Goal: Task Accomplishment & Management: Complete application form

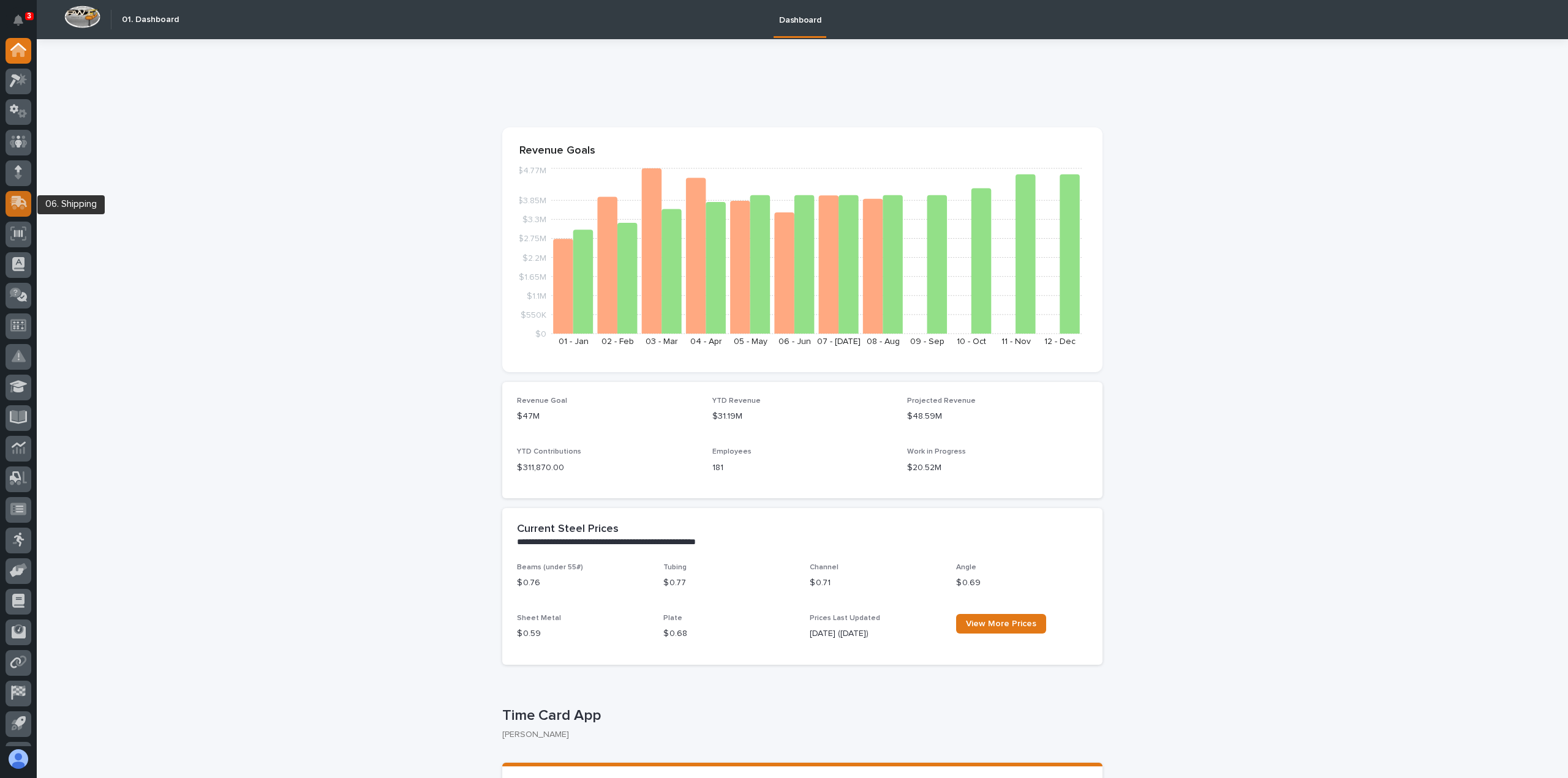
click at [22, 201] on icon at bounding box center [19, 203] width 18 height 14
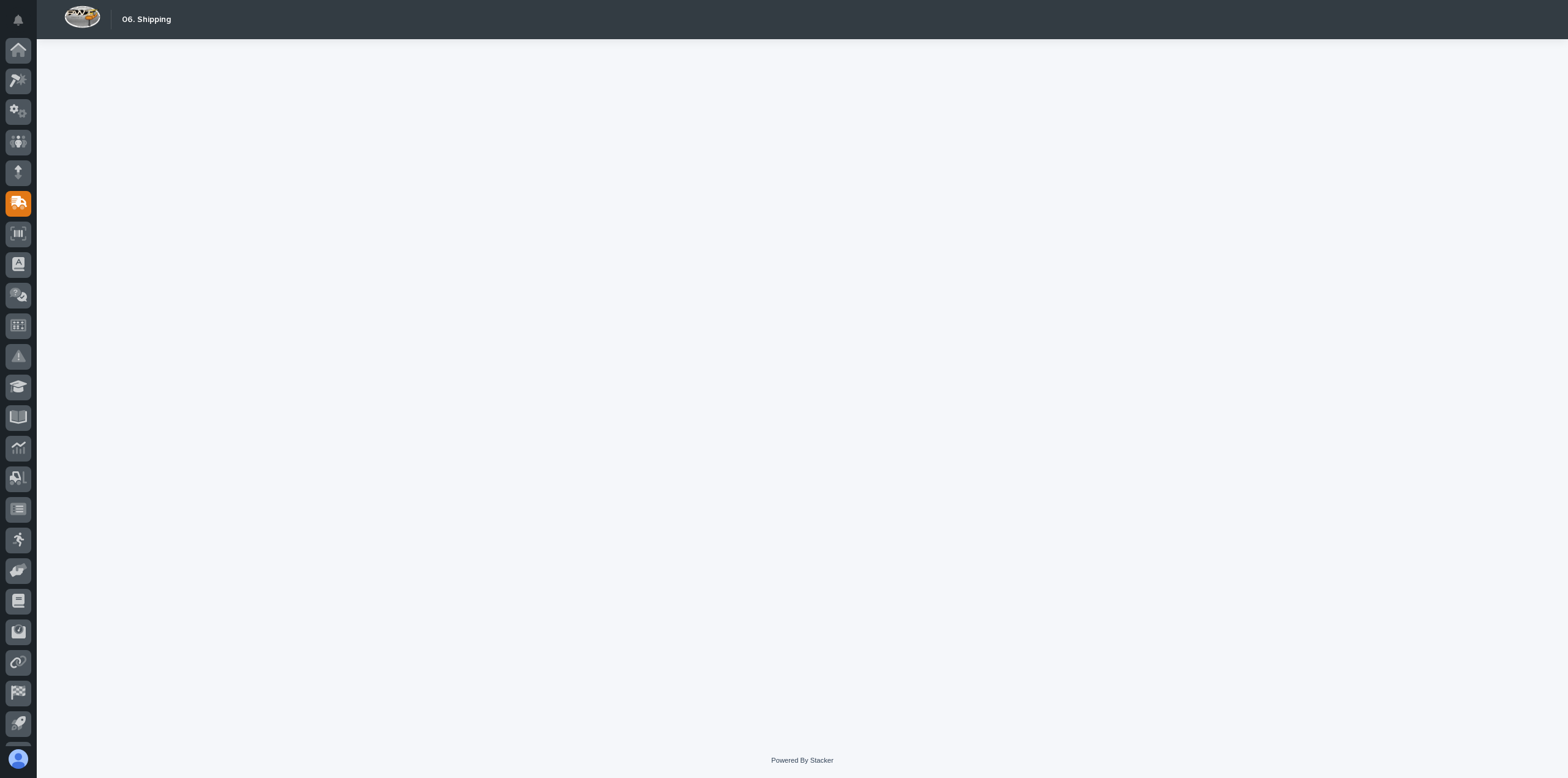
scroll to position [56, 0]
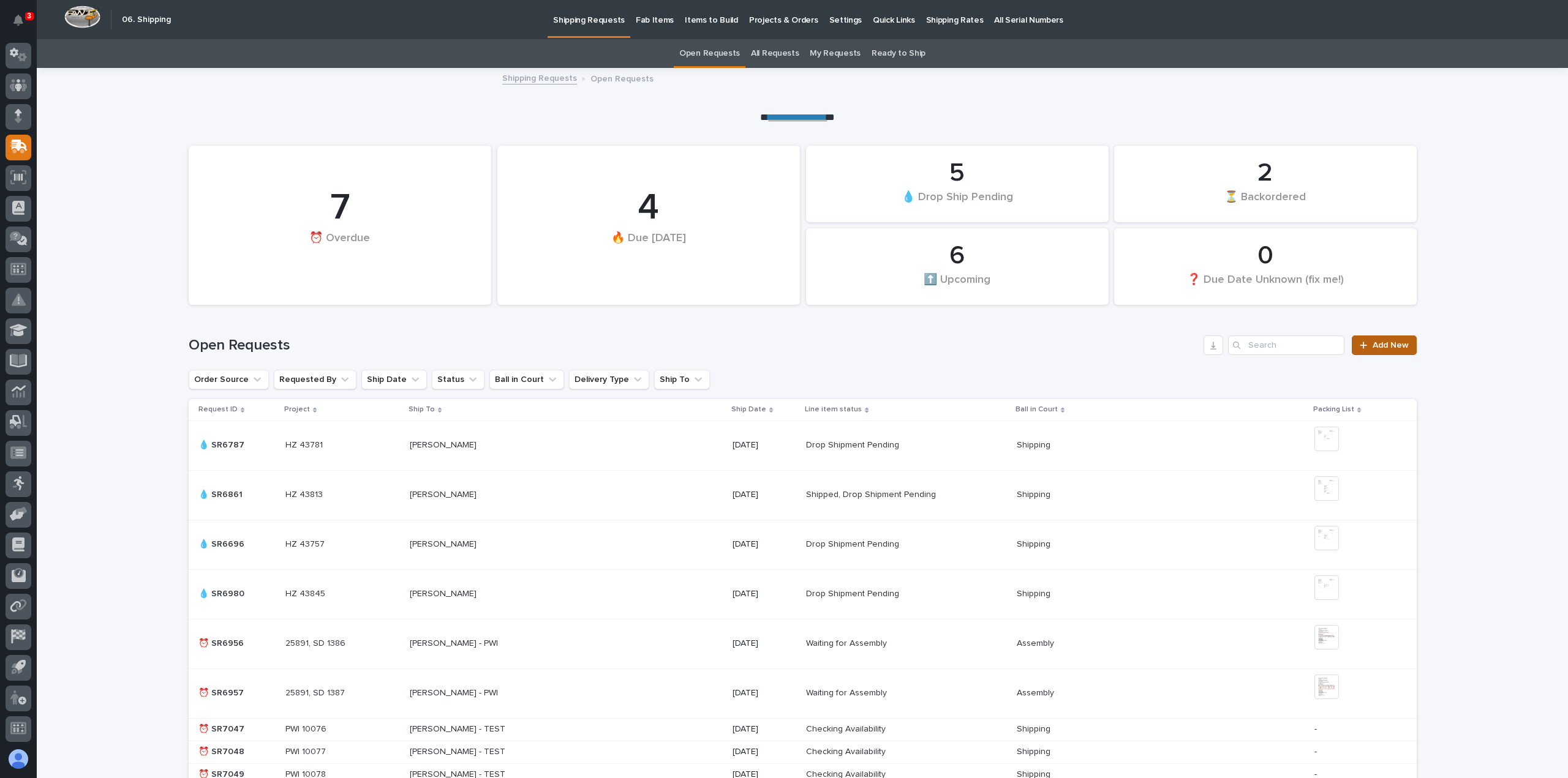
click at [1380, 343] on span "Add New" at bounding box center [1391, 345] width 36 height 9
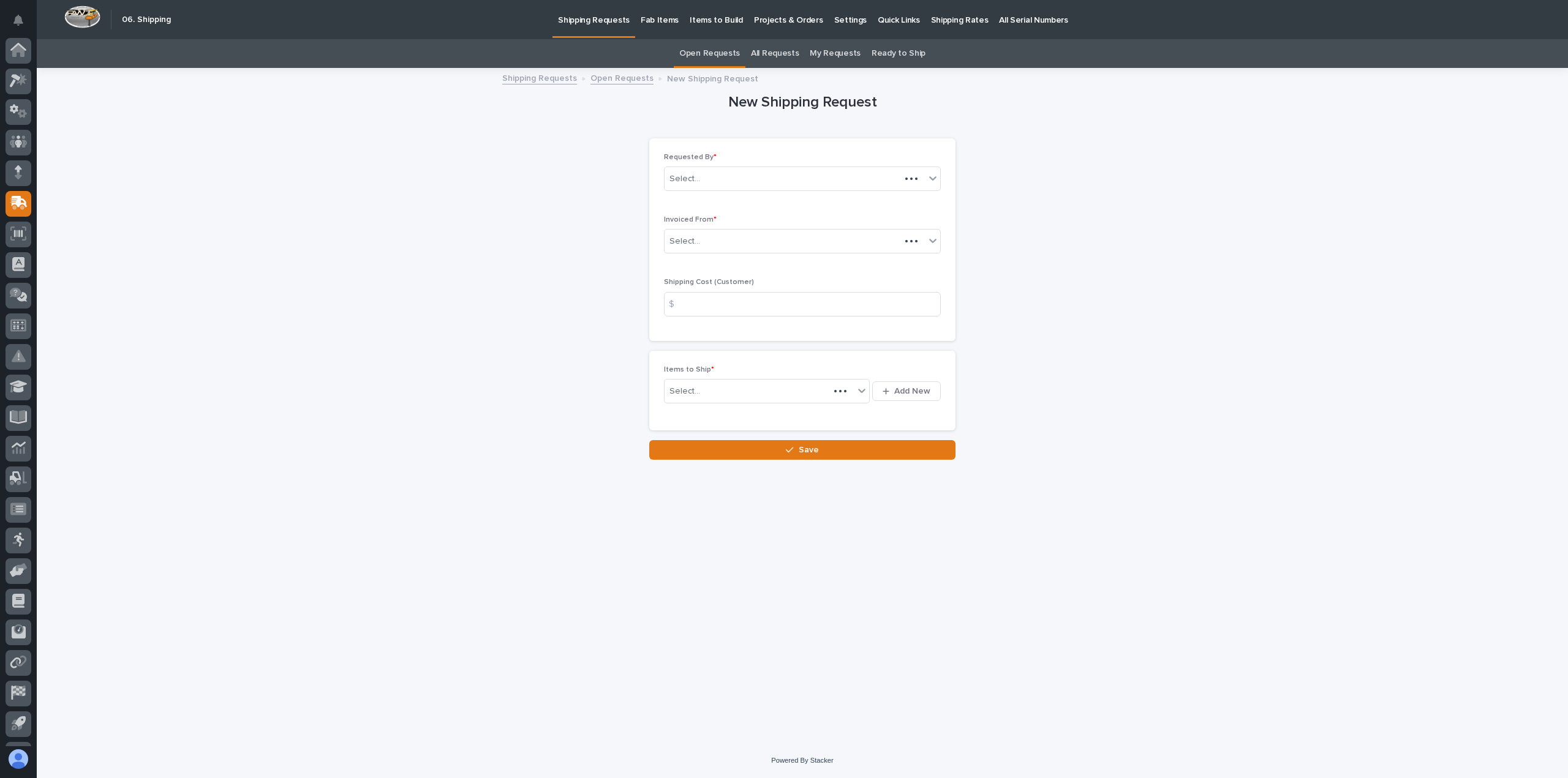
scroll to position [56, 0]
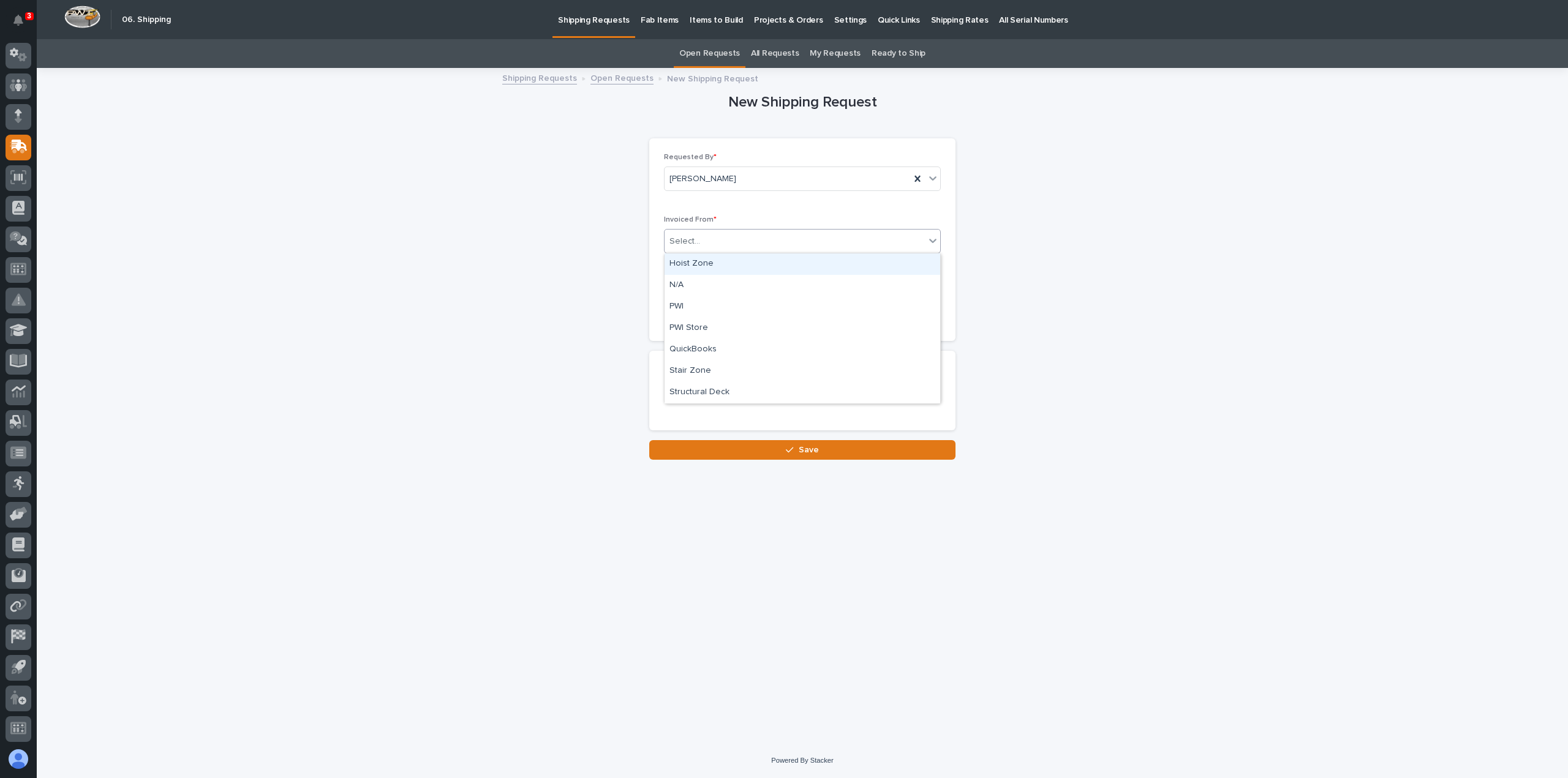
click at [695, 241] on div "Select..." at bounding box center [684, 242] width 30 height 13
click at [689, 348] on div "QuickBooks" at bounding box center [803, 350] width 276 height 22
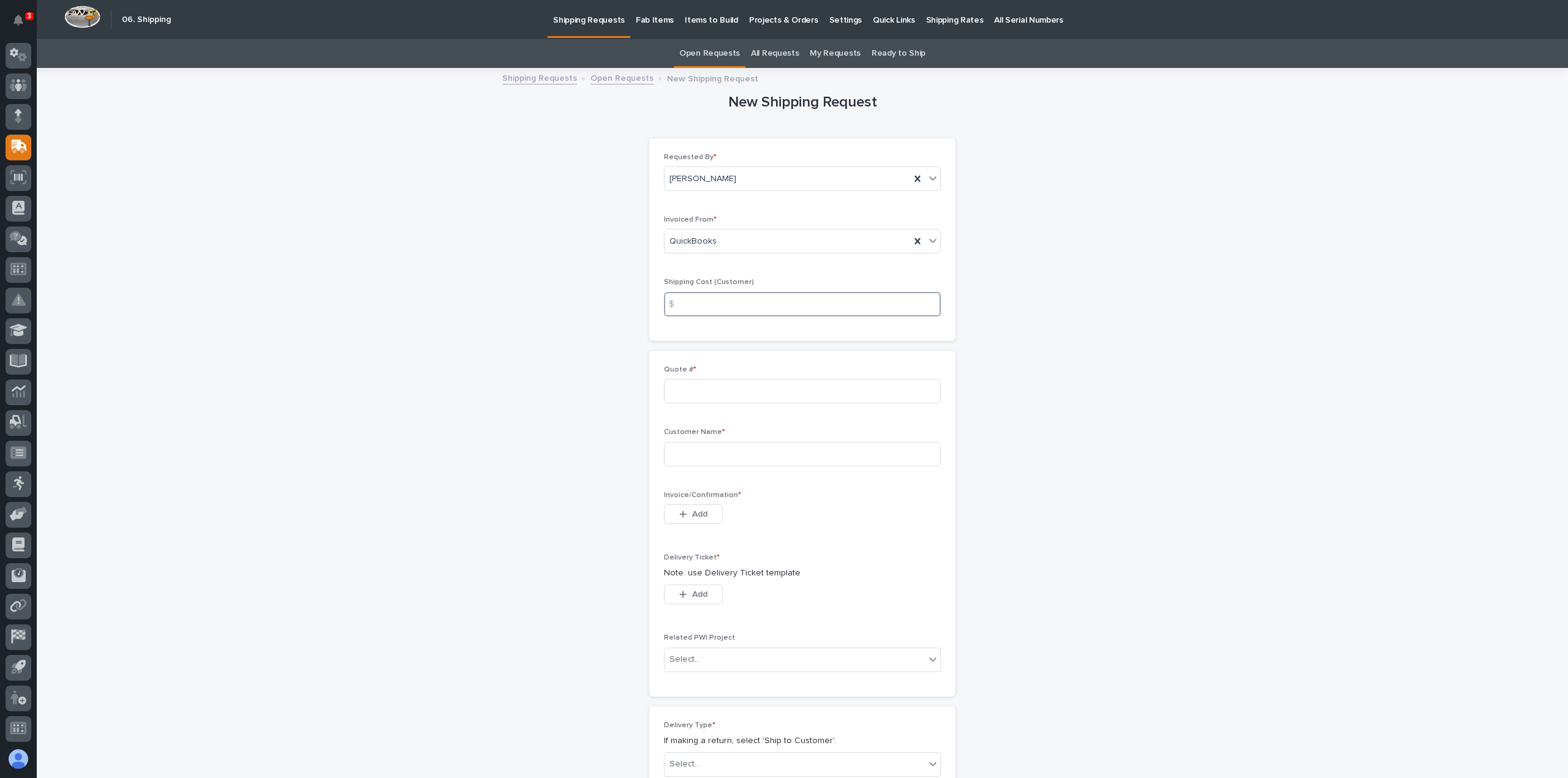
click at [702, 301] on input at bounding box center [803, 304] width 277 height 25
type input "0"
click at [681, 387] on input at bounding box center [803, 392] width 277 height 25
type input "137034"
click at [690, 455] on input at bounding box center [803, 454] width 277 height 25
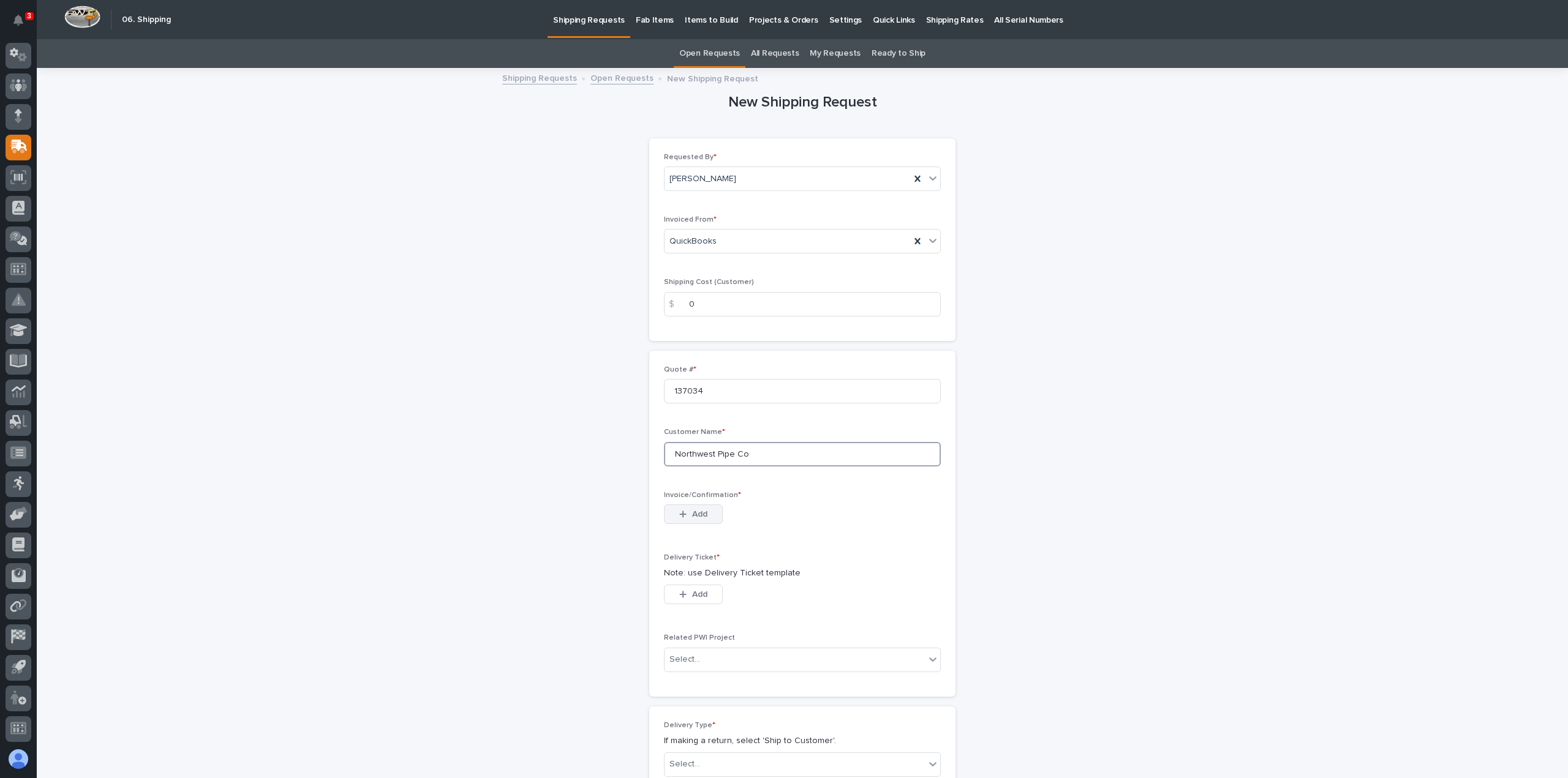
type input "Northwest Pipe Co"
click at [692, 510] on span "Add" at bounding box center [700, 514] width 15 height 11
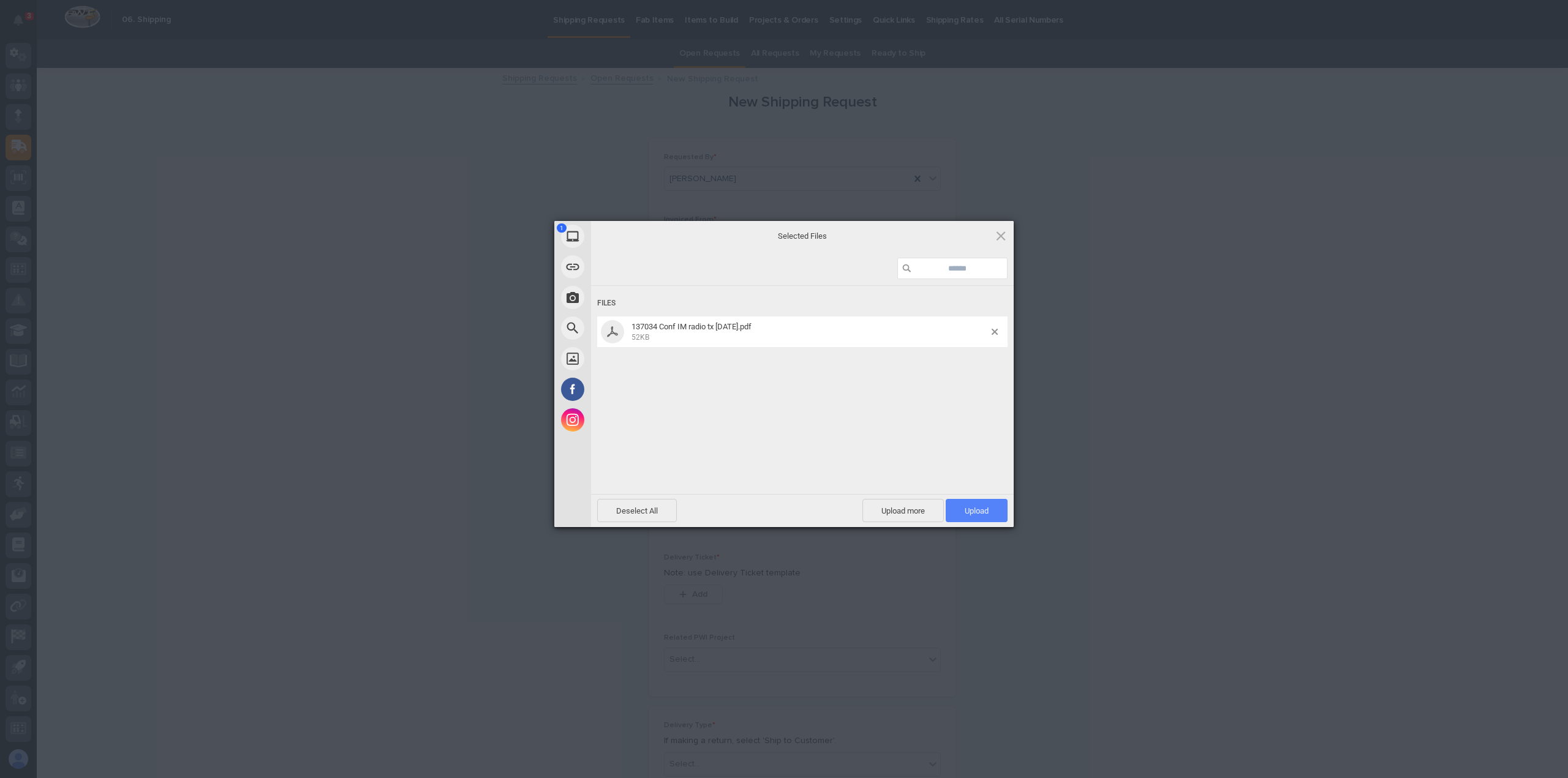
click at [977, 503] on span "Upload 1" at bounding box center [977, 510] width 62 height 23
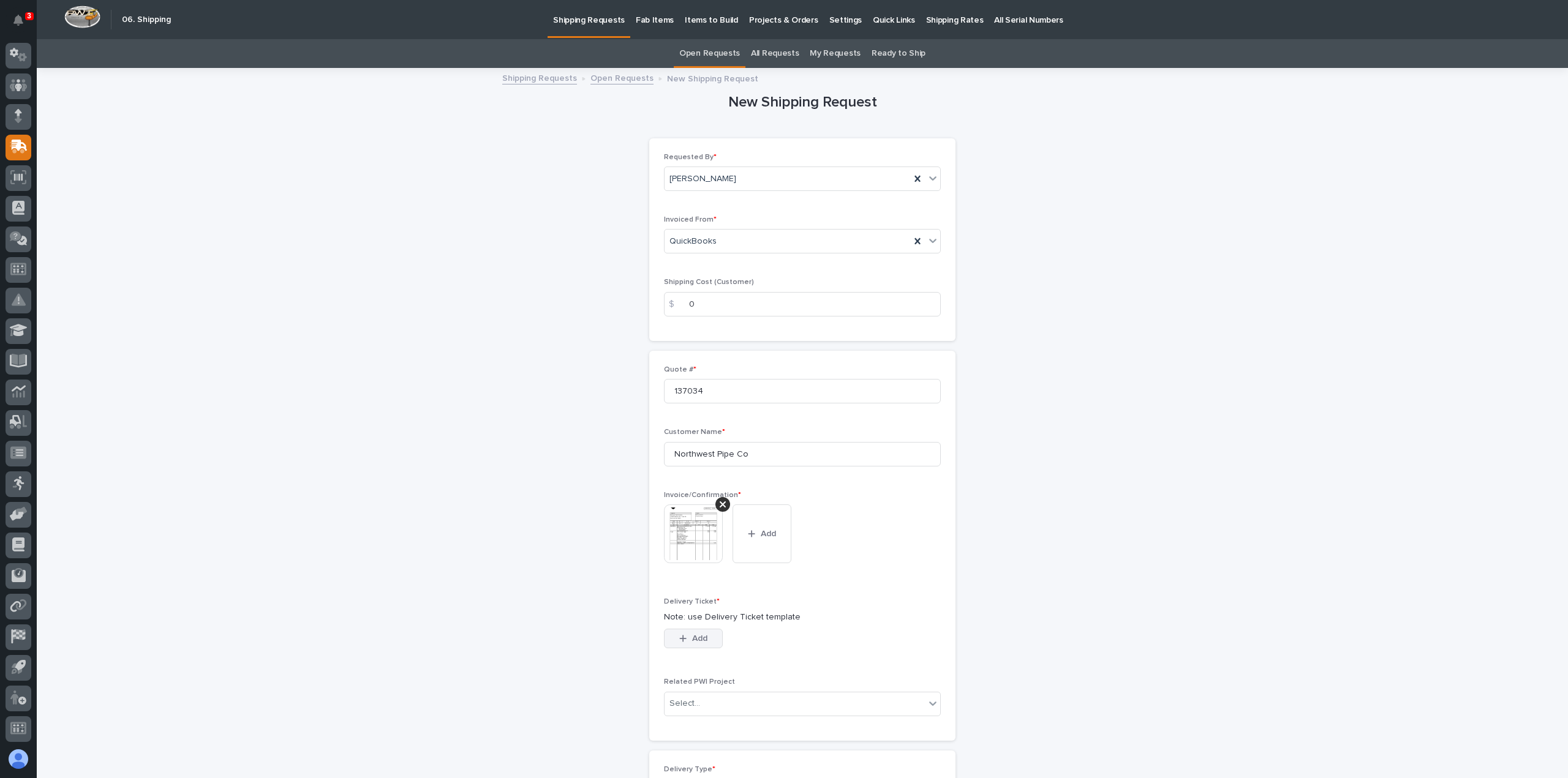
click at [692, 634] on span "Add" at bounding box center [700, 638] width 15 height 11
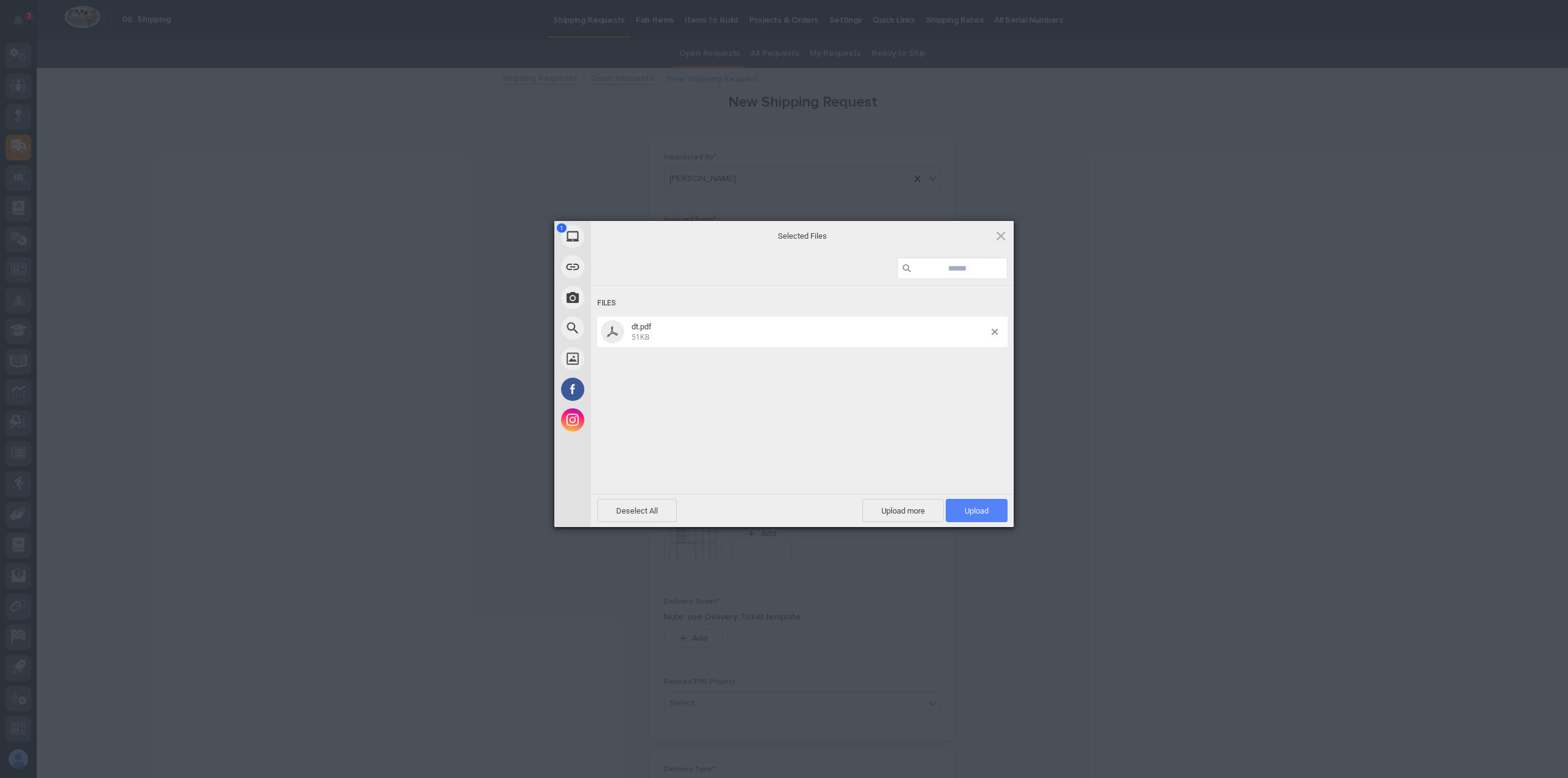
click at [979, 505] on span "Upload 1" at bounding box center [977, 510] width 62 height 23
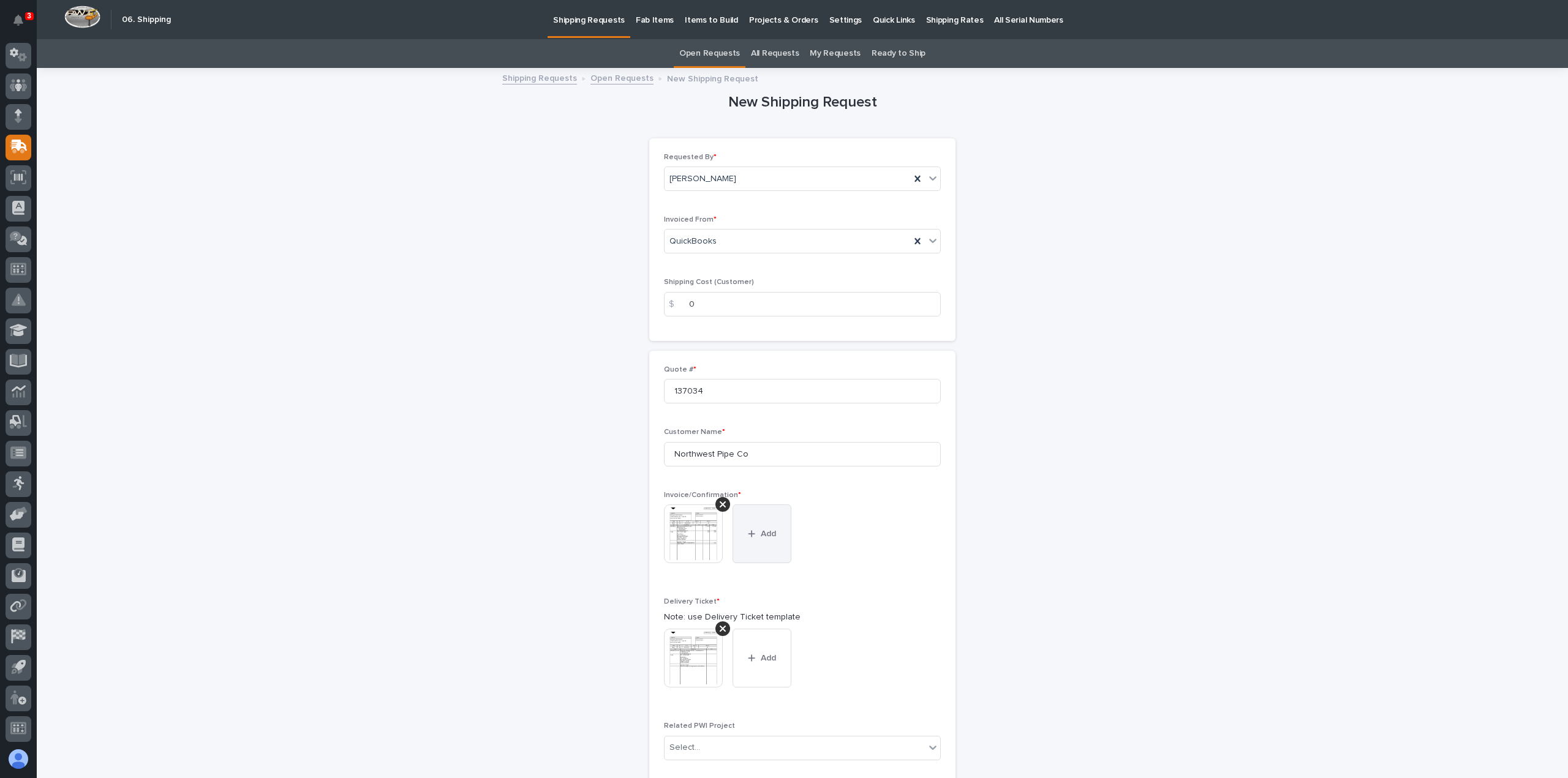
scroll to position [323, 0]
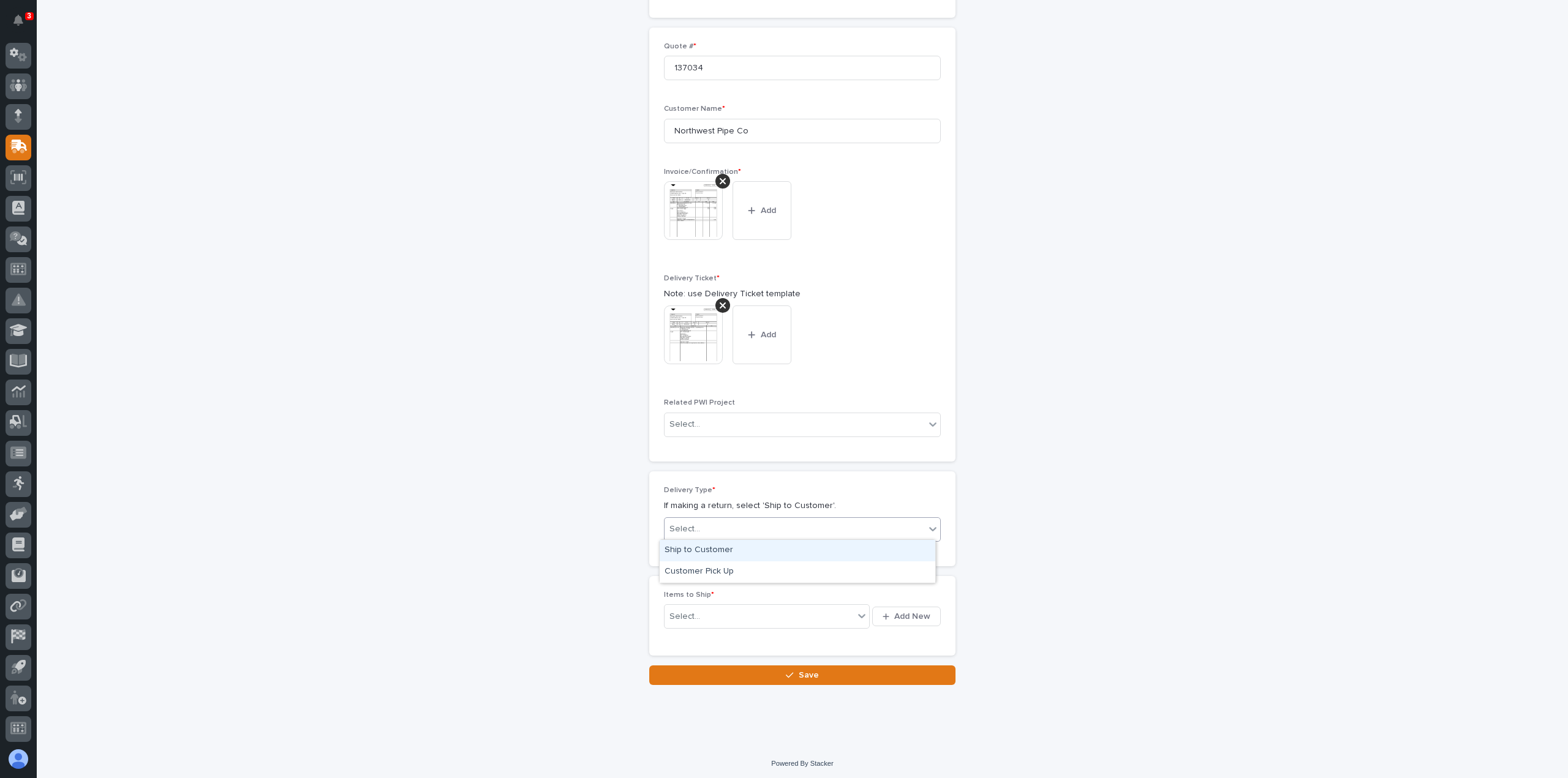
click at [687, 525] on div "Select..." at bounding box center [684, 529] width 30 height 13
click at [685, 547] on div "Ship to Customer" at bounding box center [798, 551] width 276 height 22
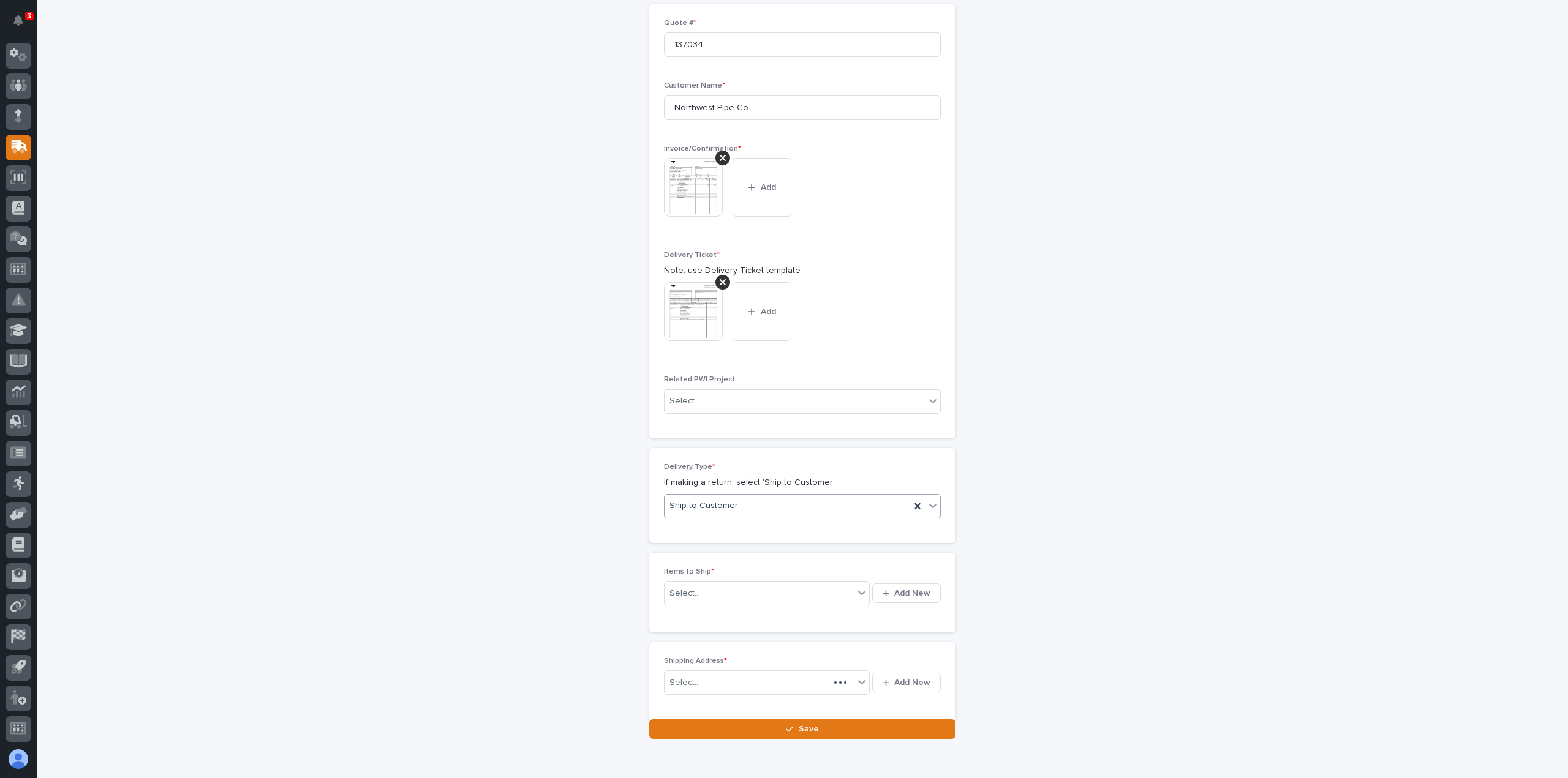
scroll to position [368, 0]
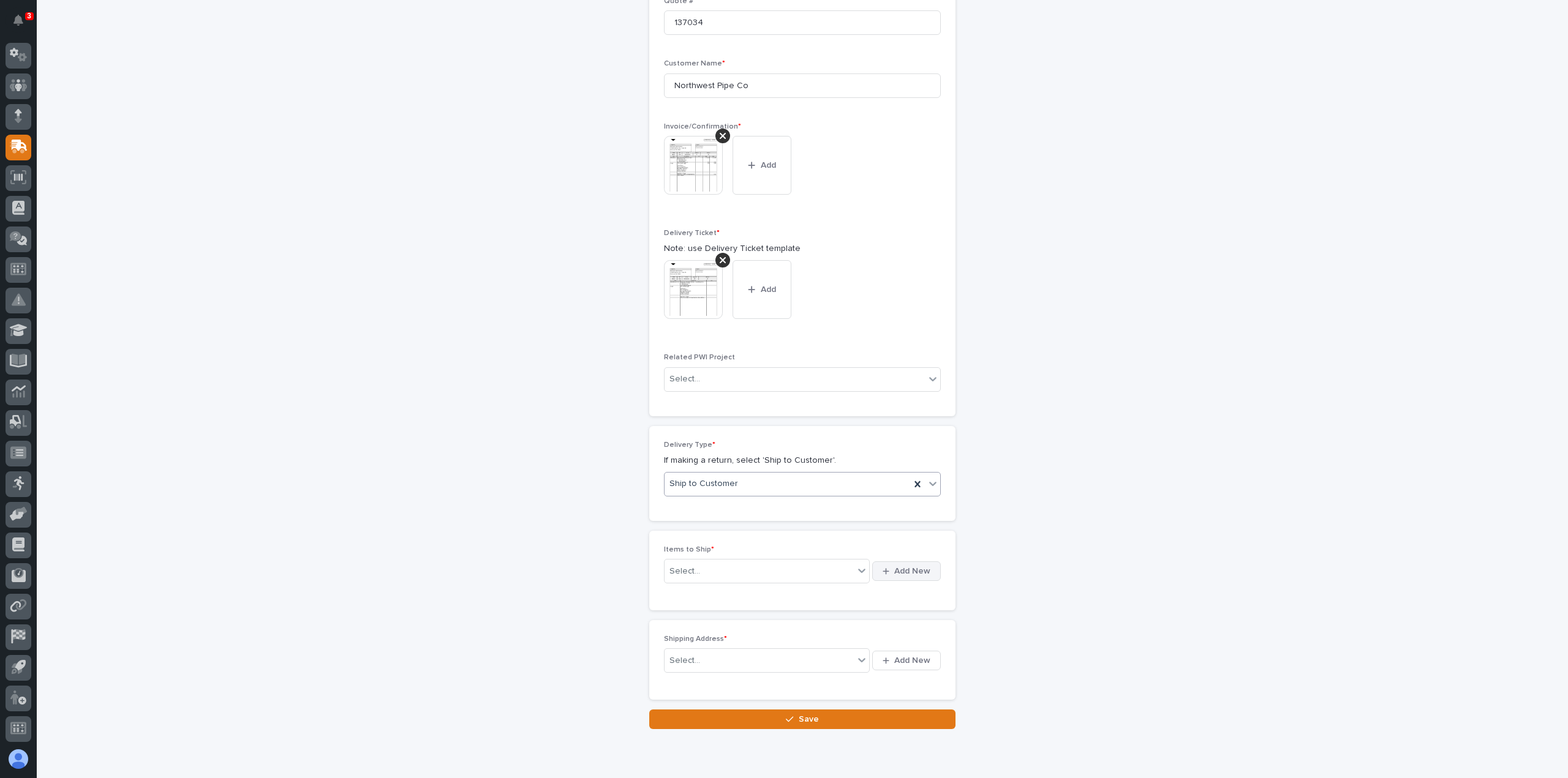
click at [905, 567] on span "Add New" at bounding box center [912, 571] width 36 height 11
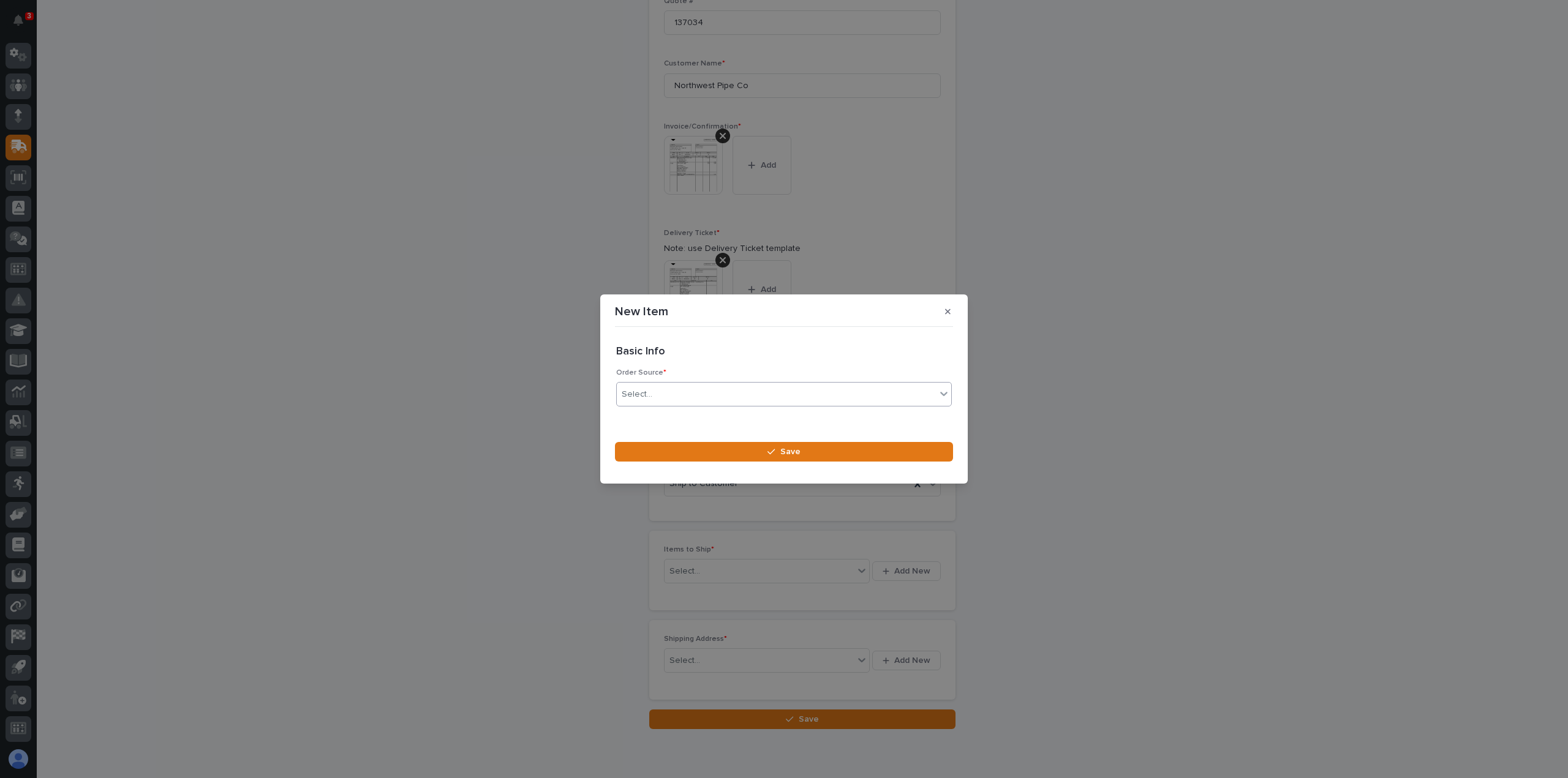
click at [648, 392] on div "Select..." at bounding box center [637, 394] width 30 height 13
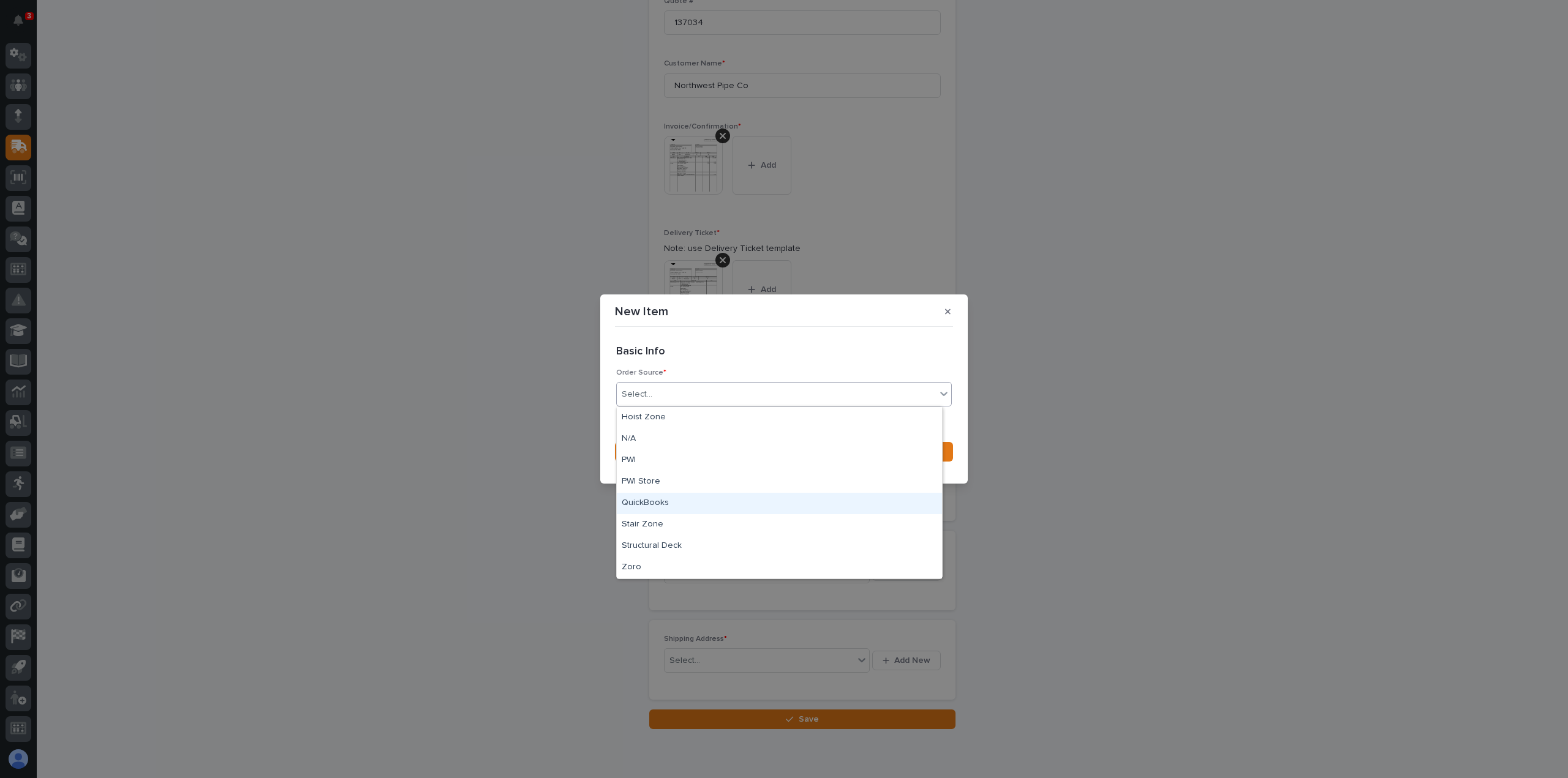
click at [638, 502] on div "QuickBooks" at bounding box center [779, 504] width 325 height 22
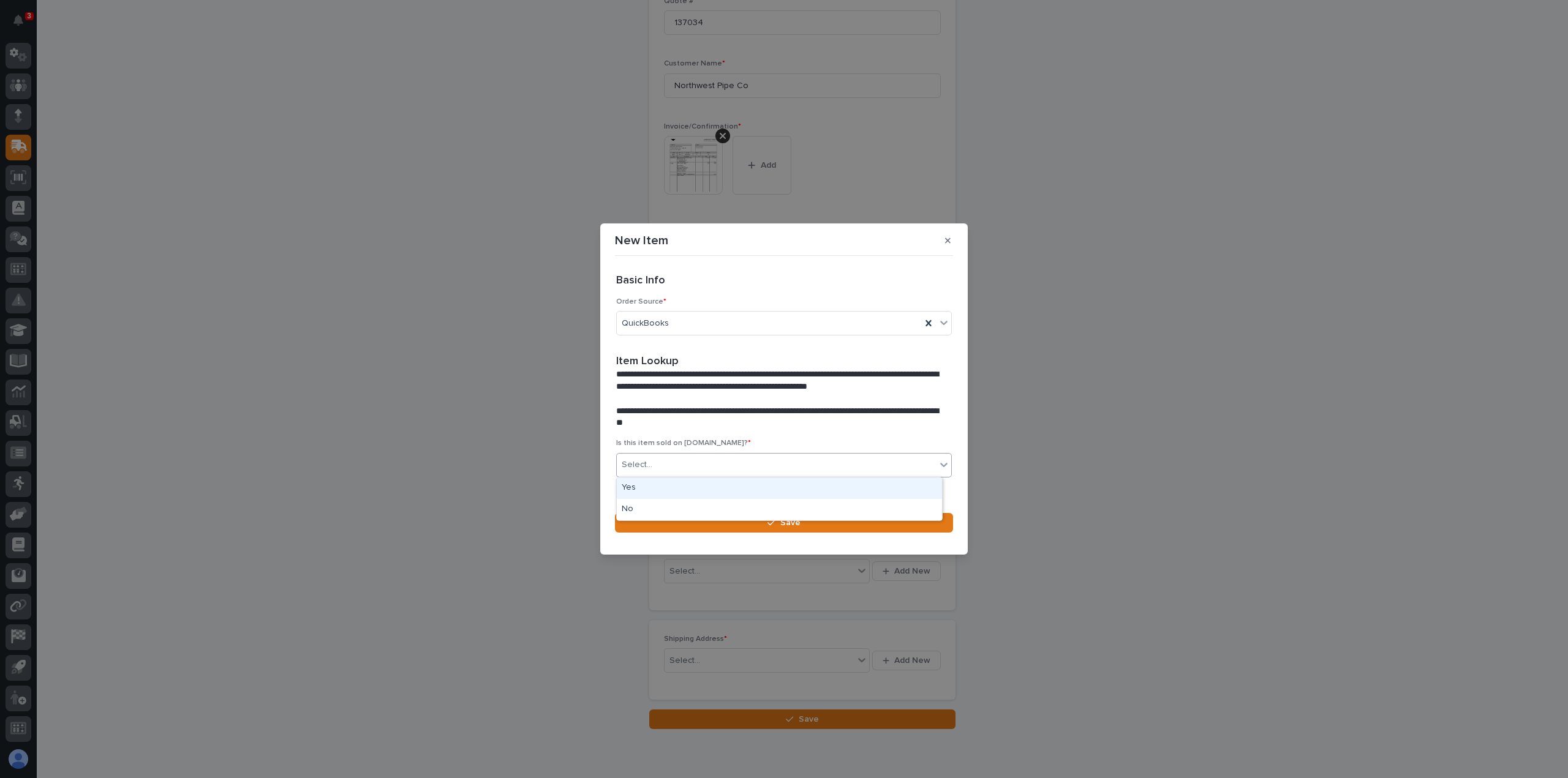
click at [654, 460] on div "Select..." at bounding box center [776, 465] width 320 height 20
click at [635, 485] on div "Yes" at bounding box center [779, 488] width 325 height 22
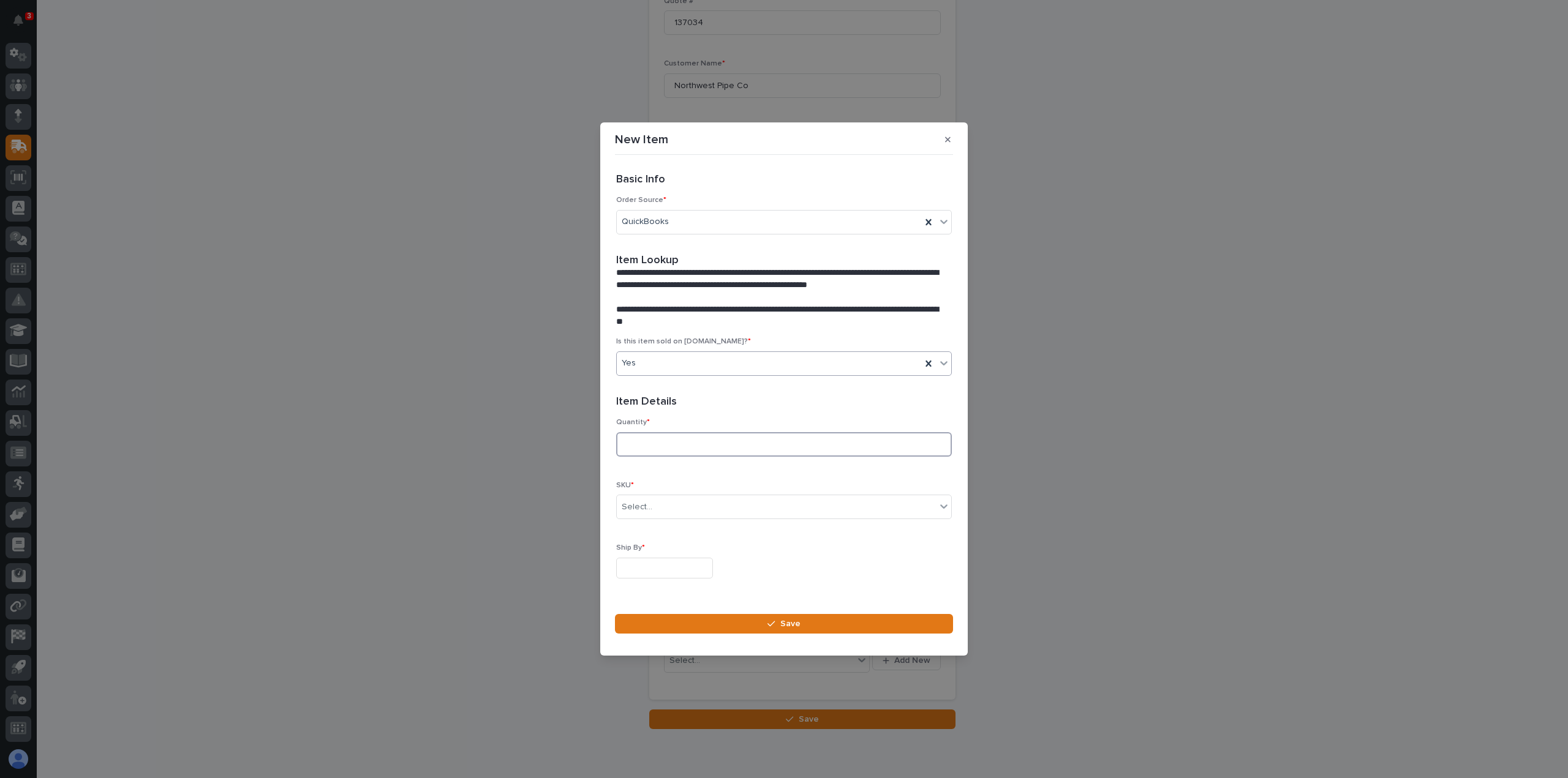
click at [636, 446] on input at bounding box center [783, 445] width 335 height 25
type input "1"
click at [632, 503] on div "Select..." at bounding box center [637, 508] width 30 height 13
type input "*"
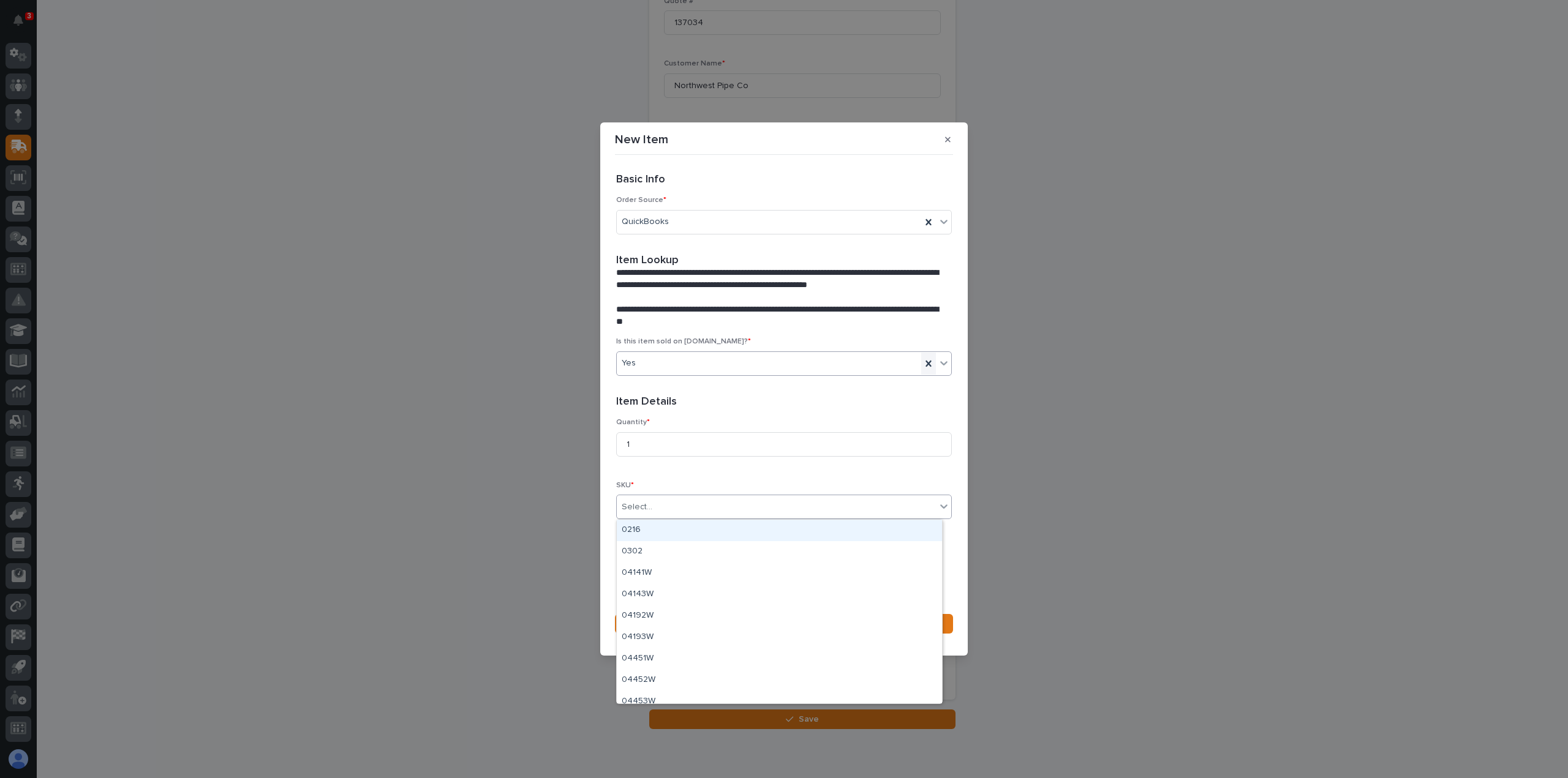
click at [925, 361] on icon at bounding box center [928, 363] width 6 height 6
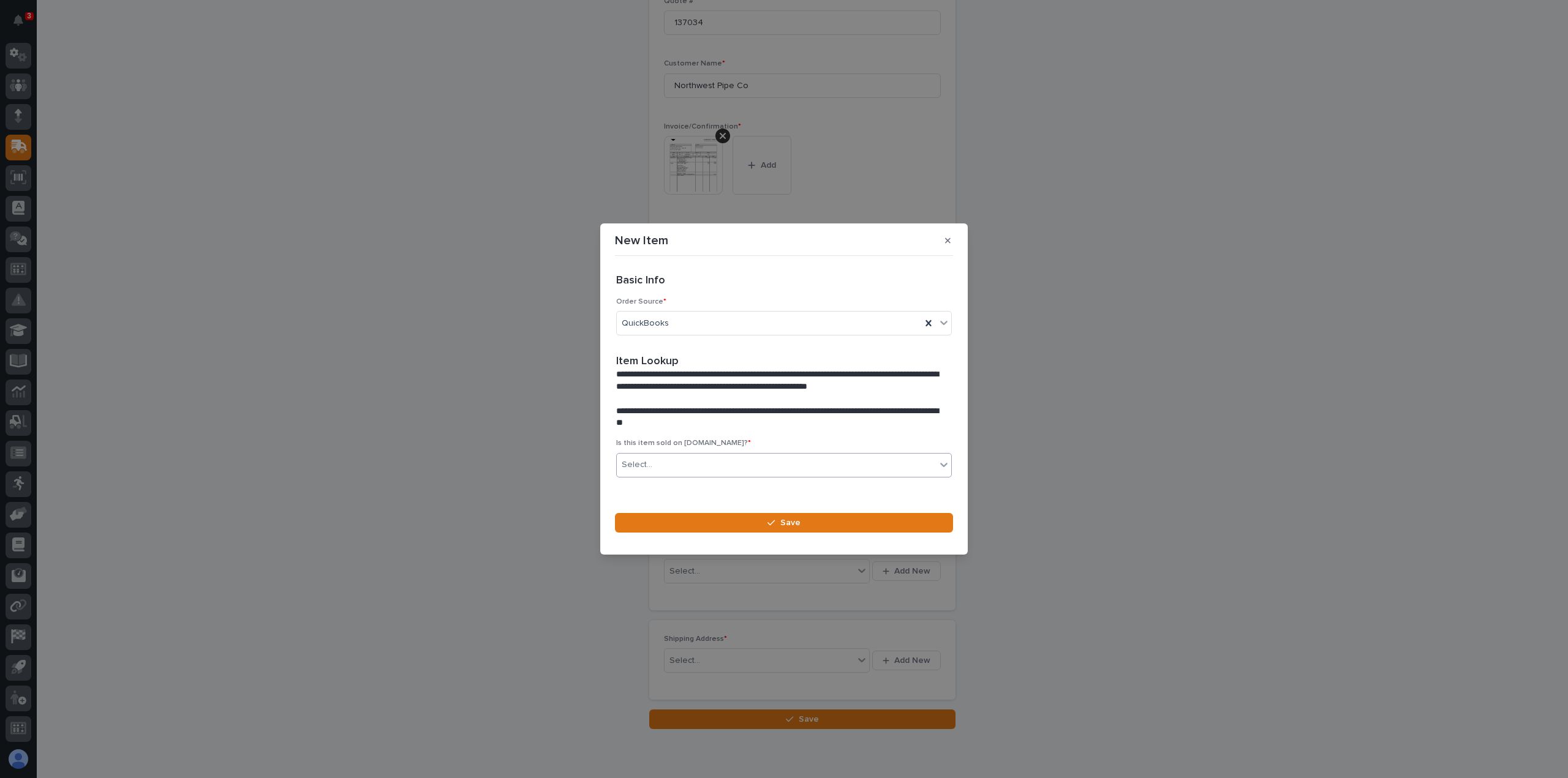
click at [637, 464] on div "Select..." at bounding box center [637, 465] width 30 height 13
click at [633, 508] on div "No" at bounding box center [779, 510] width 325 height 22
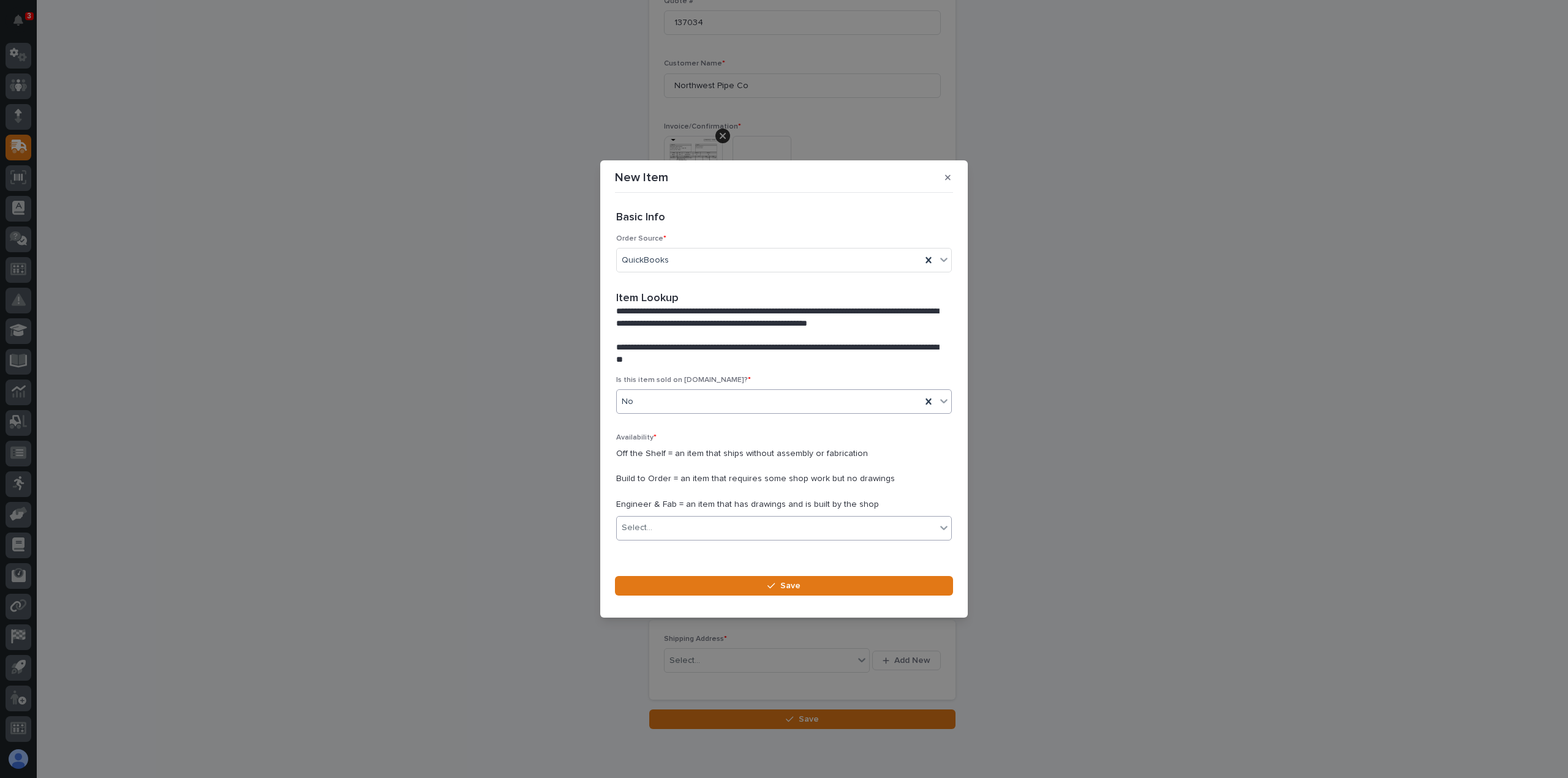
click at [654, 526] on div "Select..." at bounding box center [776, 529] width 320 height 20
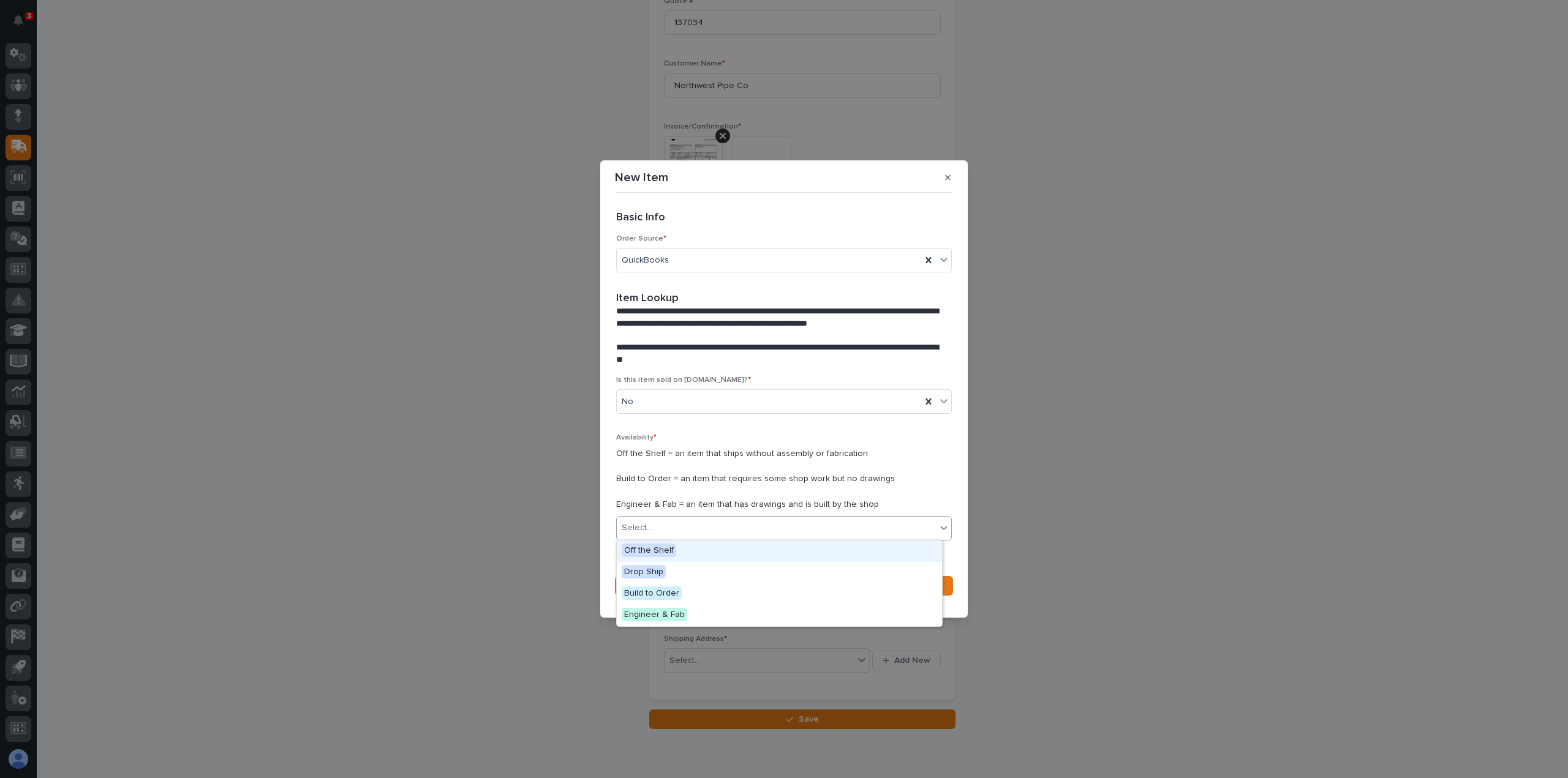
click at [649, 549] on span "Off the Shelf" at bounding box center [649, 550] width 55 height 14
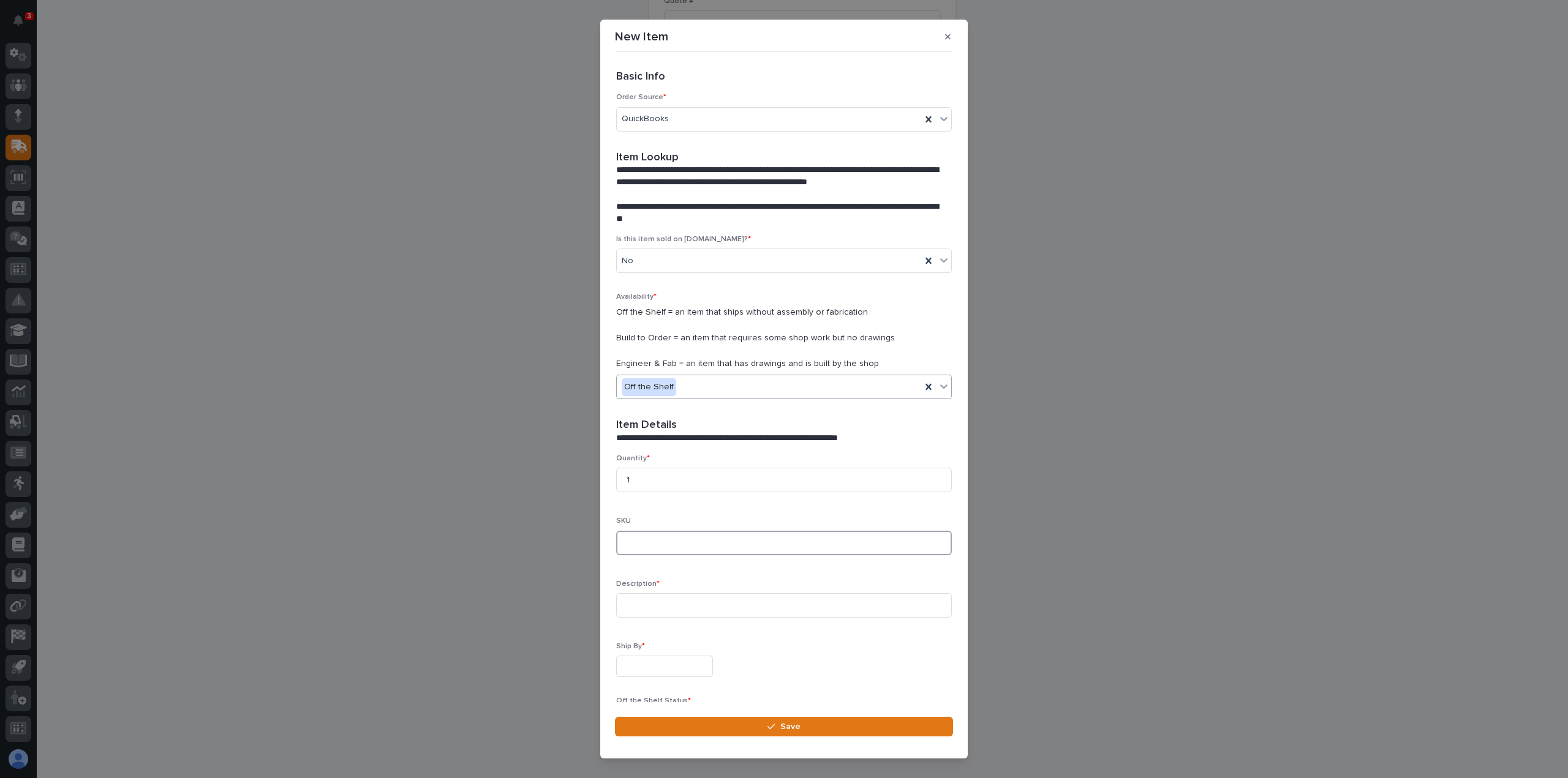
click at [638, 543] on input at bounding box center [783, 543] width 335 height 25
click at [702, 544] on input "IMK404R" at bounding box center [783, 543] width 335 height 25
type input "IMK404PLUS-[GEOGRAPHIC_DATA]-[GEOGRAPHIC_DATA]"
click at [654, 604] on input at bounding box center [783, 606] width 335 height 25
type input "Inmotion Transmitter, [GEOGRAPHIC_DATA]"
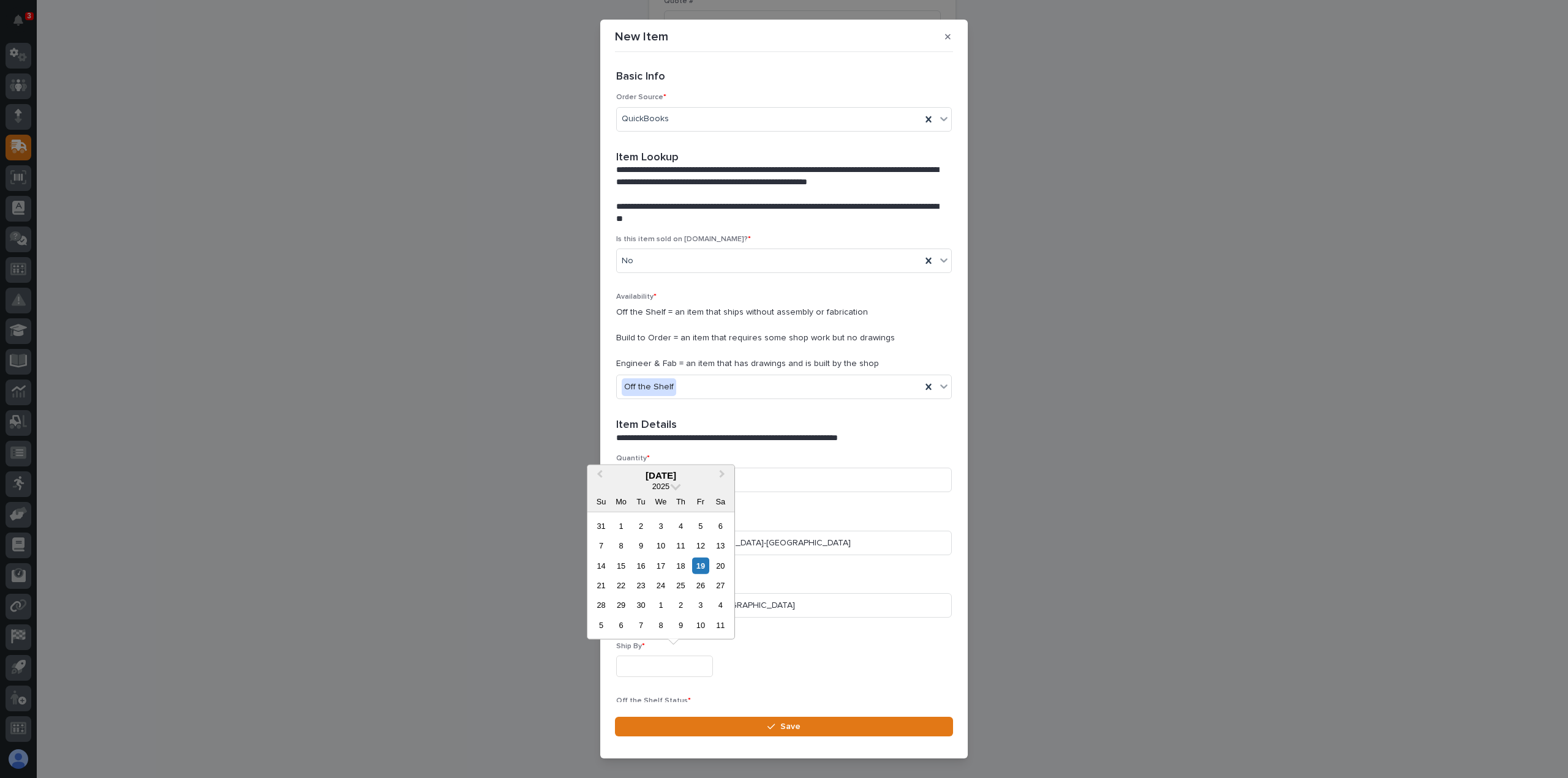
click at [651, 667] on input "text" at bounding box center [664, 667] width 97 height 22
click at [640, 585] on div "23" at bounding box center [640, 585] width 17 height 17
type input "**********"
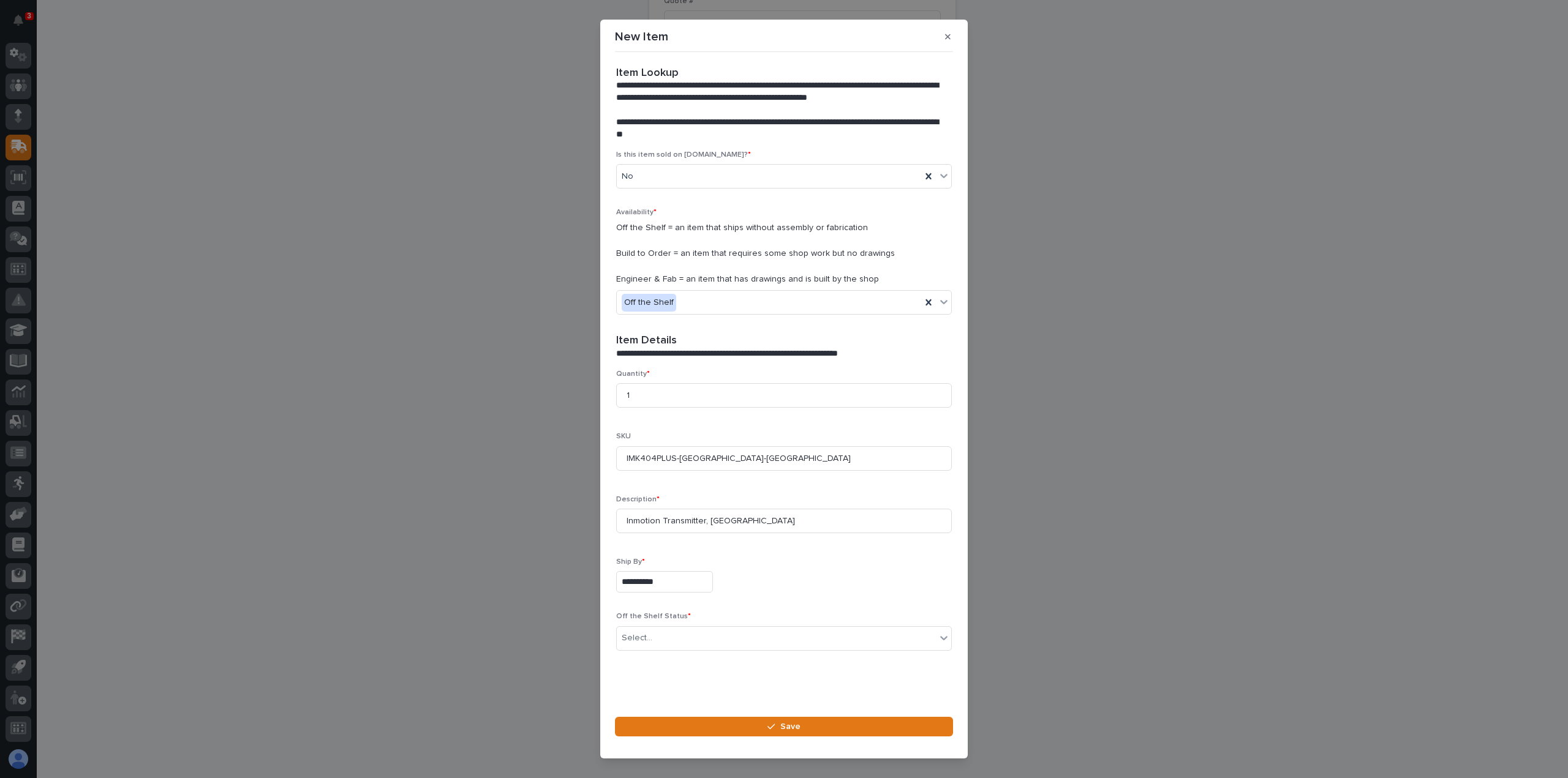
scroll to position [84, 0]
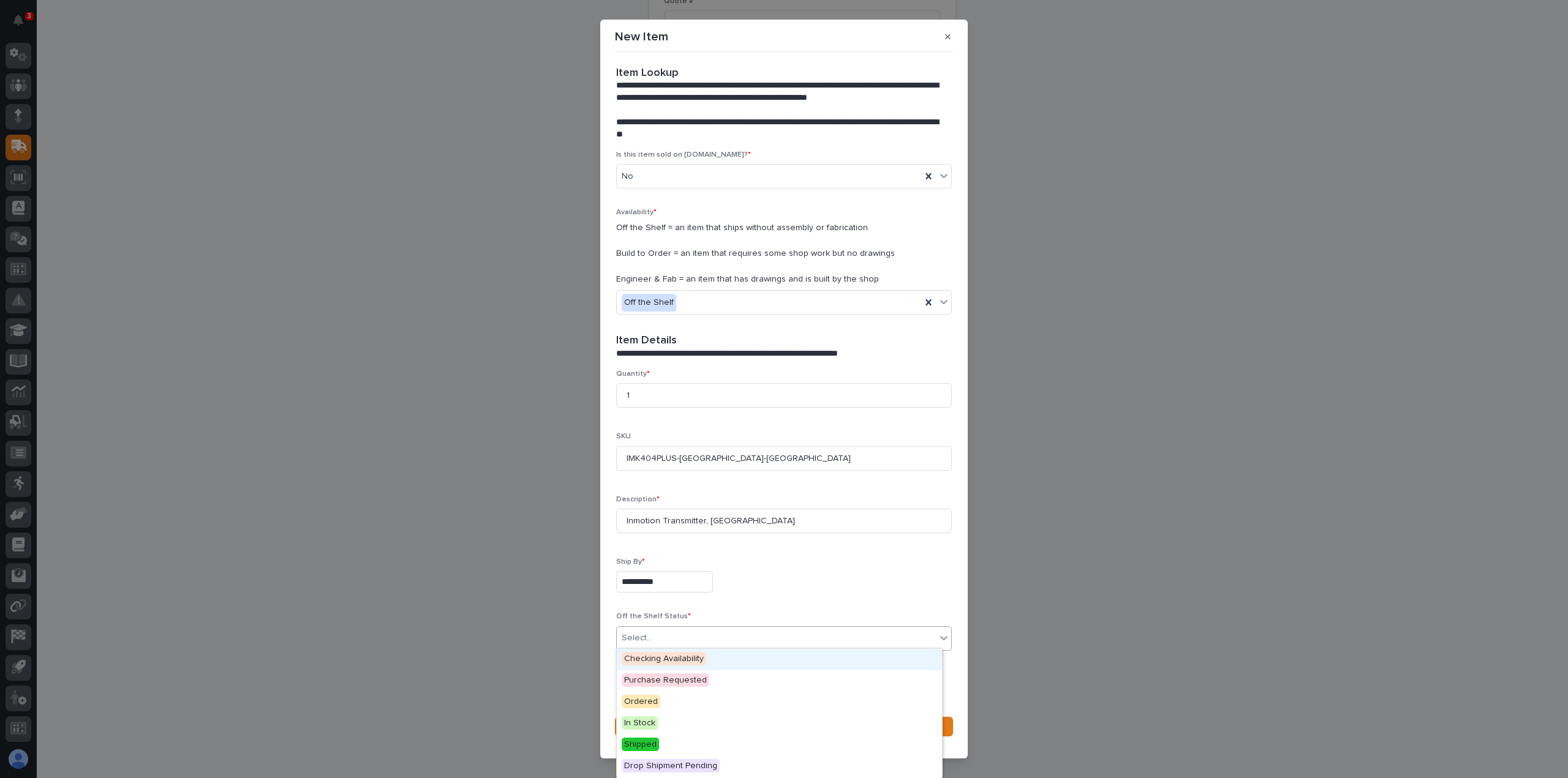
click at [697, 634] on div "Select..." at bounding box center [776, 638] width 320 height 20
click at [633, 722] on span "In Stock" at bounding box center [640, 723] width 36 height 14
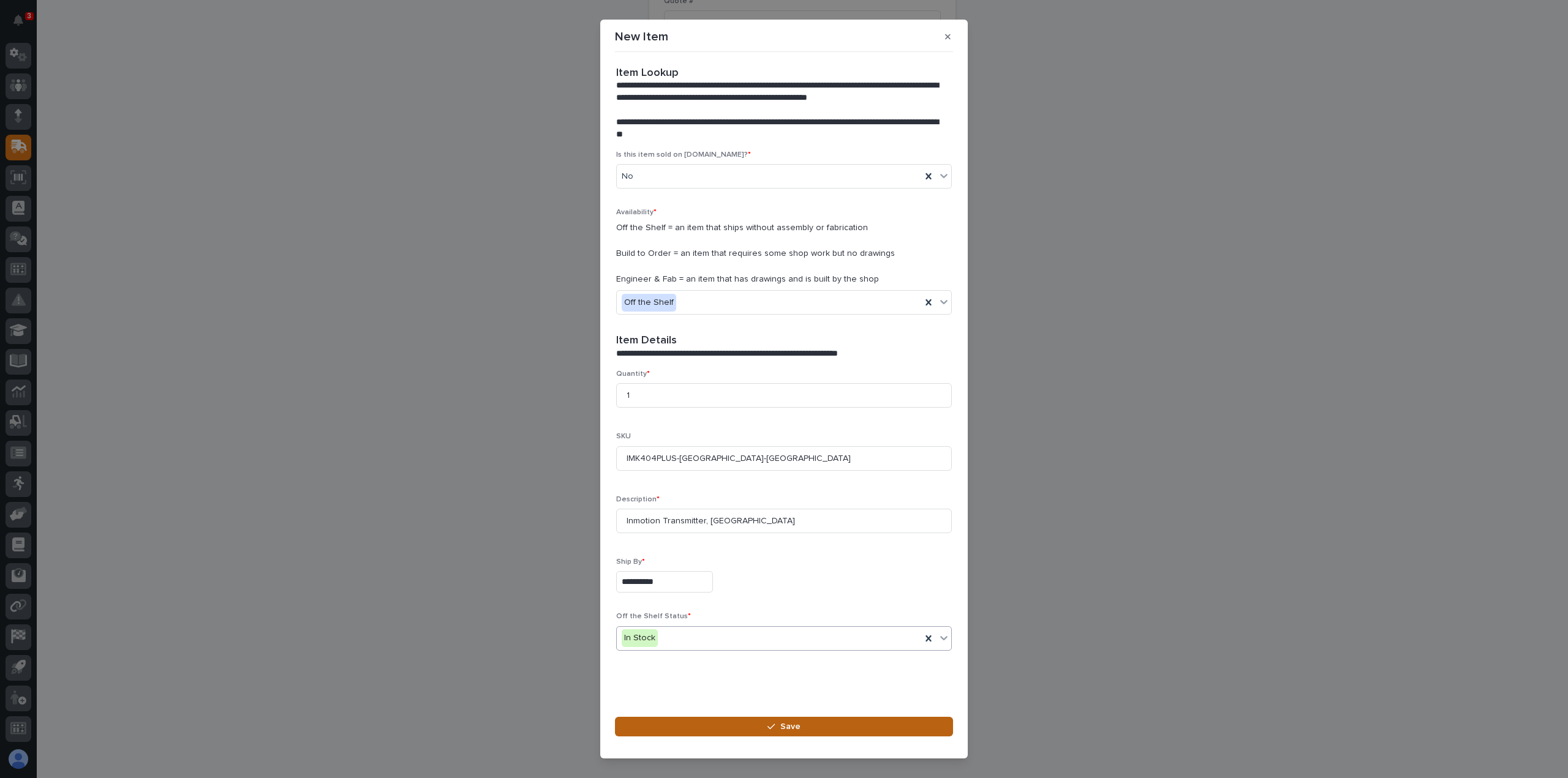
click at [775, 725] on icon "button" at bounding box center [771, 728] width 7 height 6
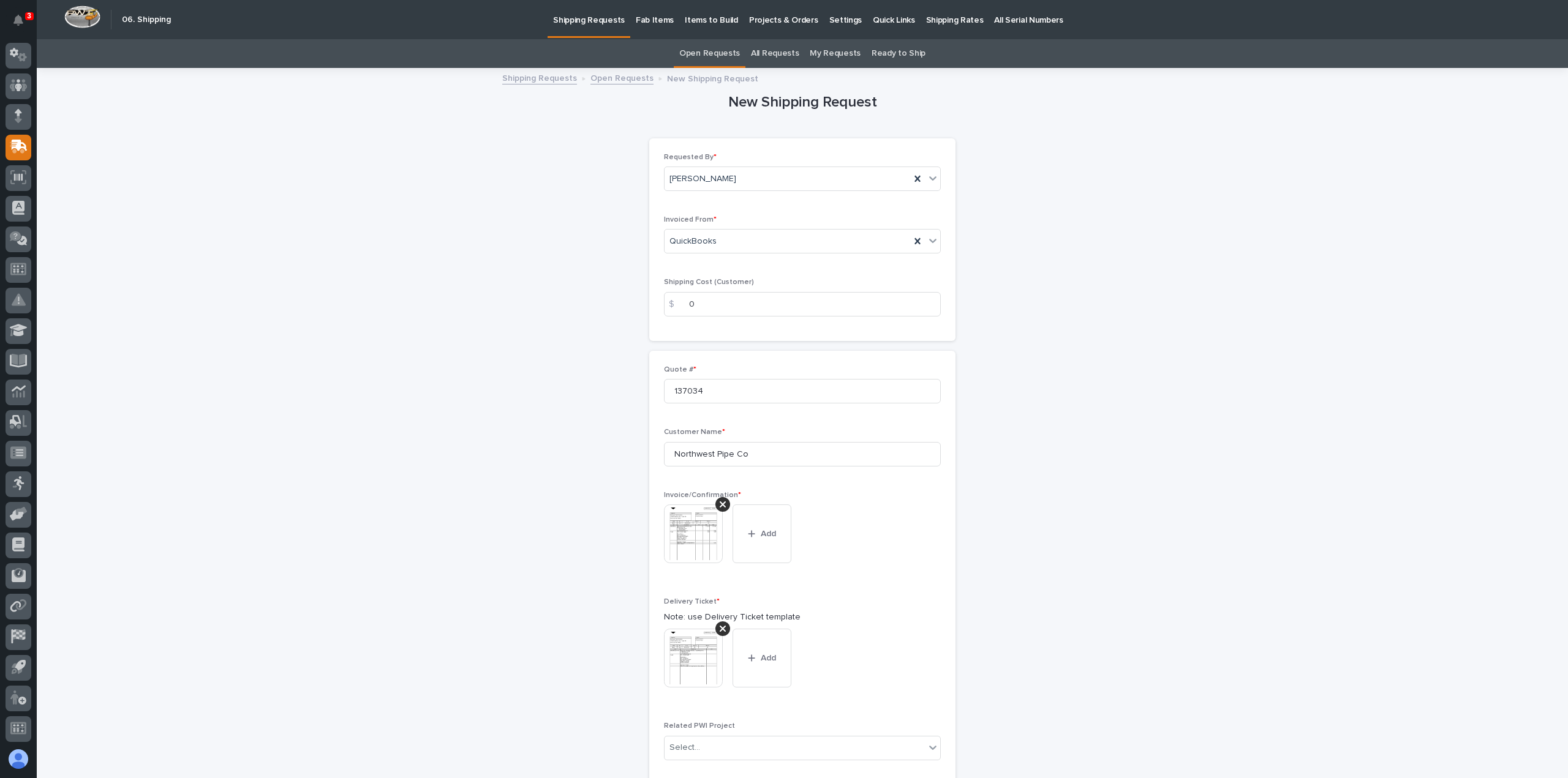
scroll to position [412, 0]
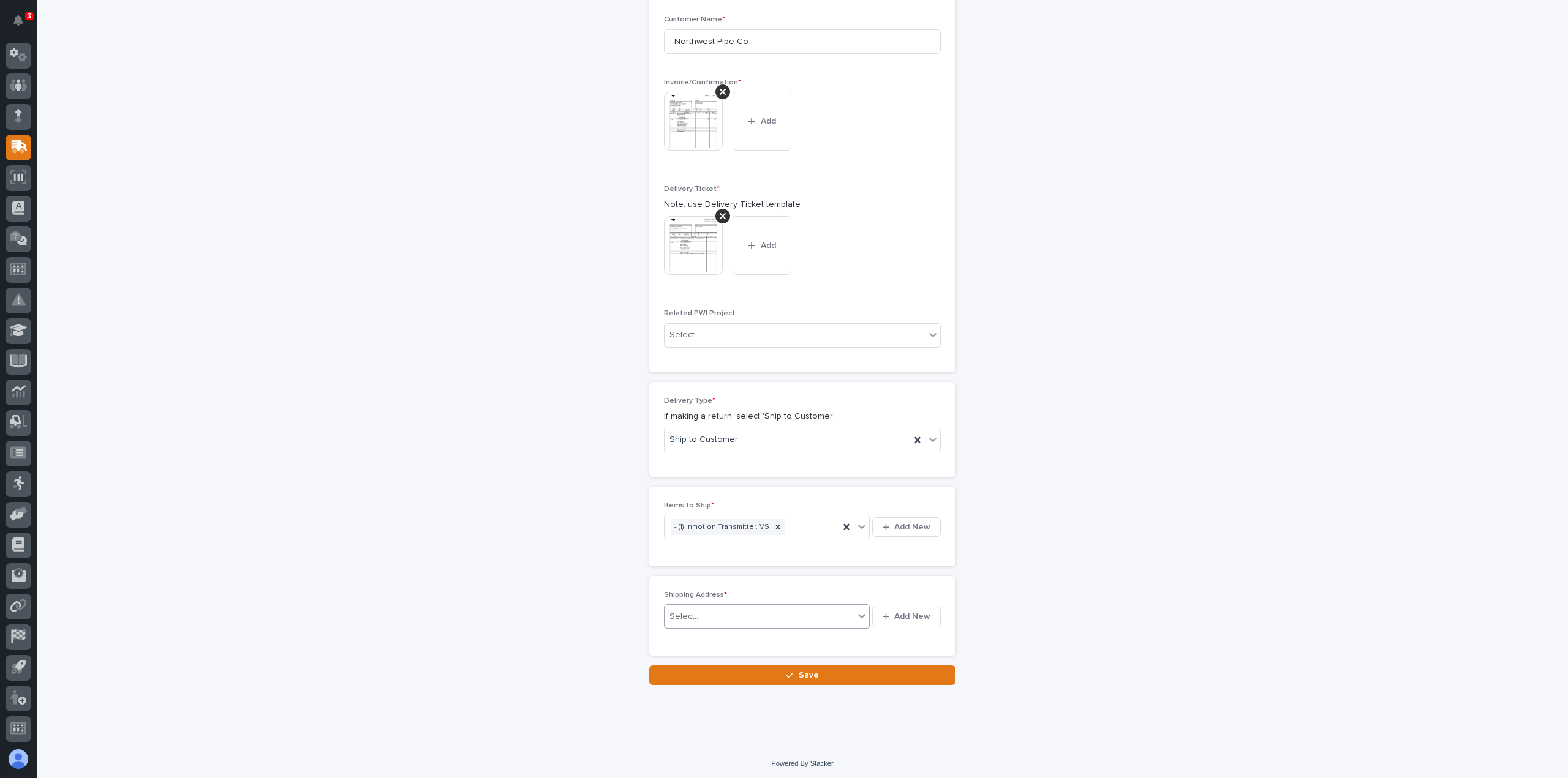
click at [739, 610] on div "Select..." at bounding box center [759, 617] width 189 height 20
type input "*"
type input "*********"
click at [698, 636] on div "[PERSON_NAME] - [STREET_ADDRESS]" at bounding box center [762, 638] width 206 height 22
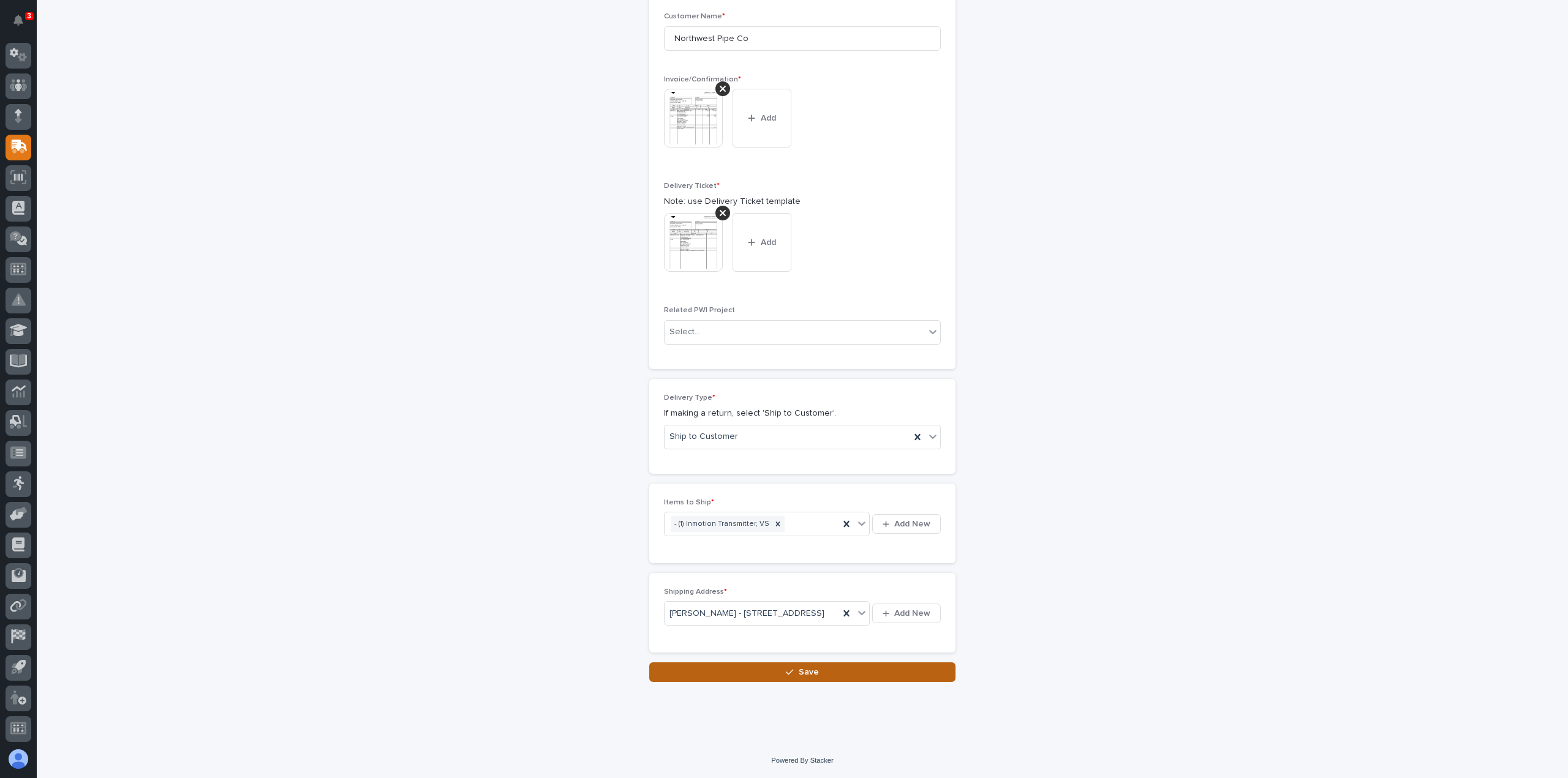
click at [774, 681] on button "Save" at bounding box center [802, 672] width 307 height 19
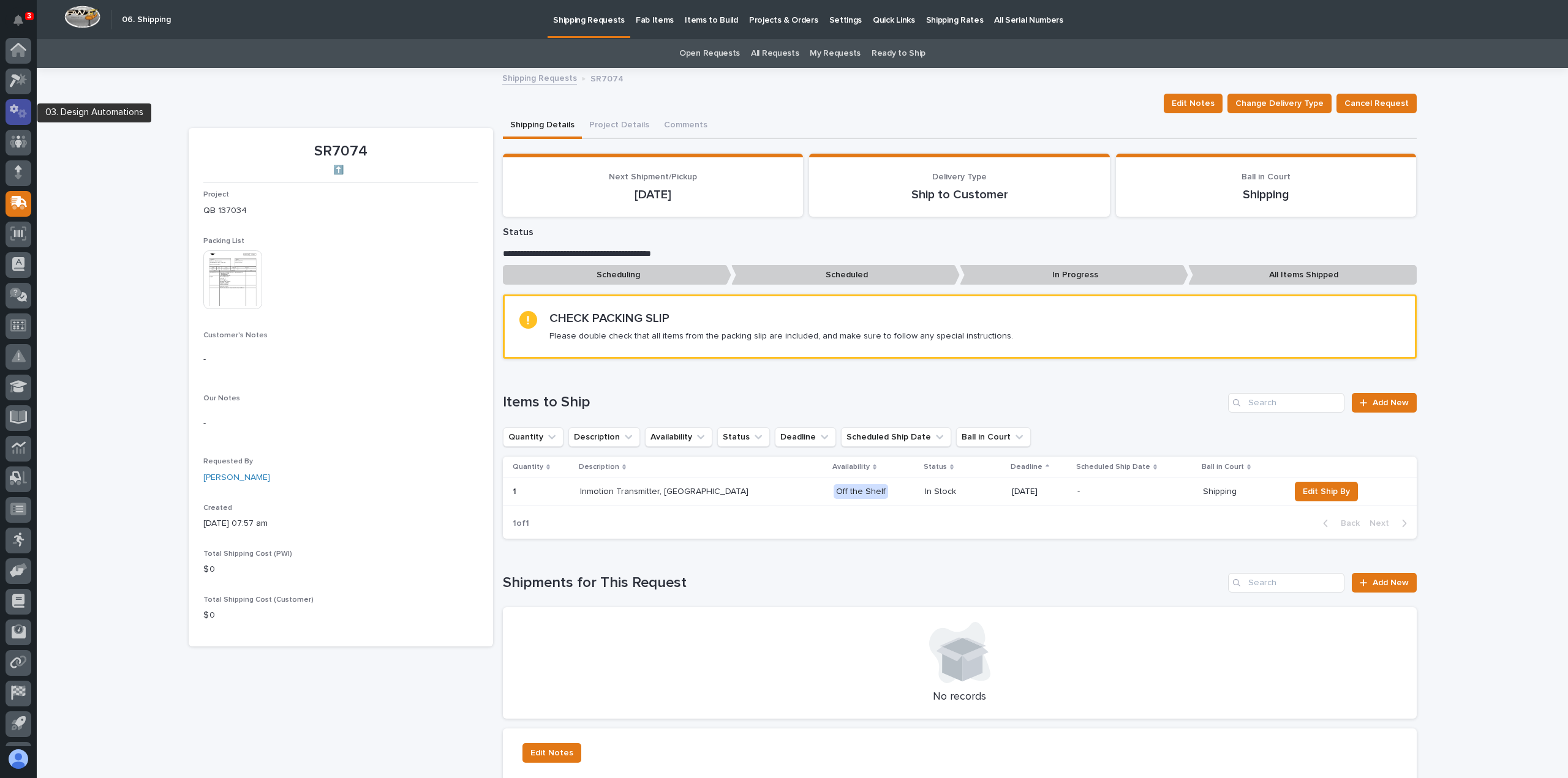
click at [17, 107] on icon at bounding box center [14, 109] width 9 height 9
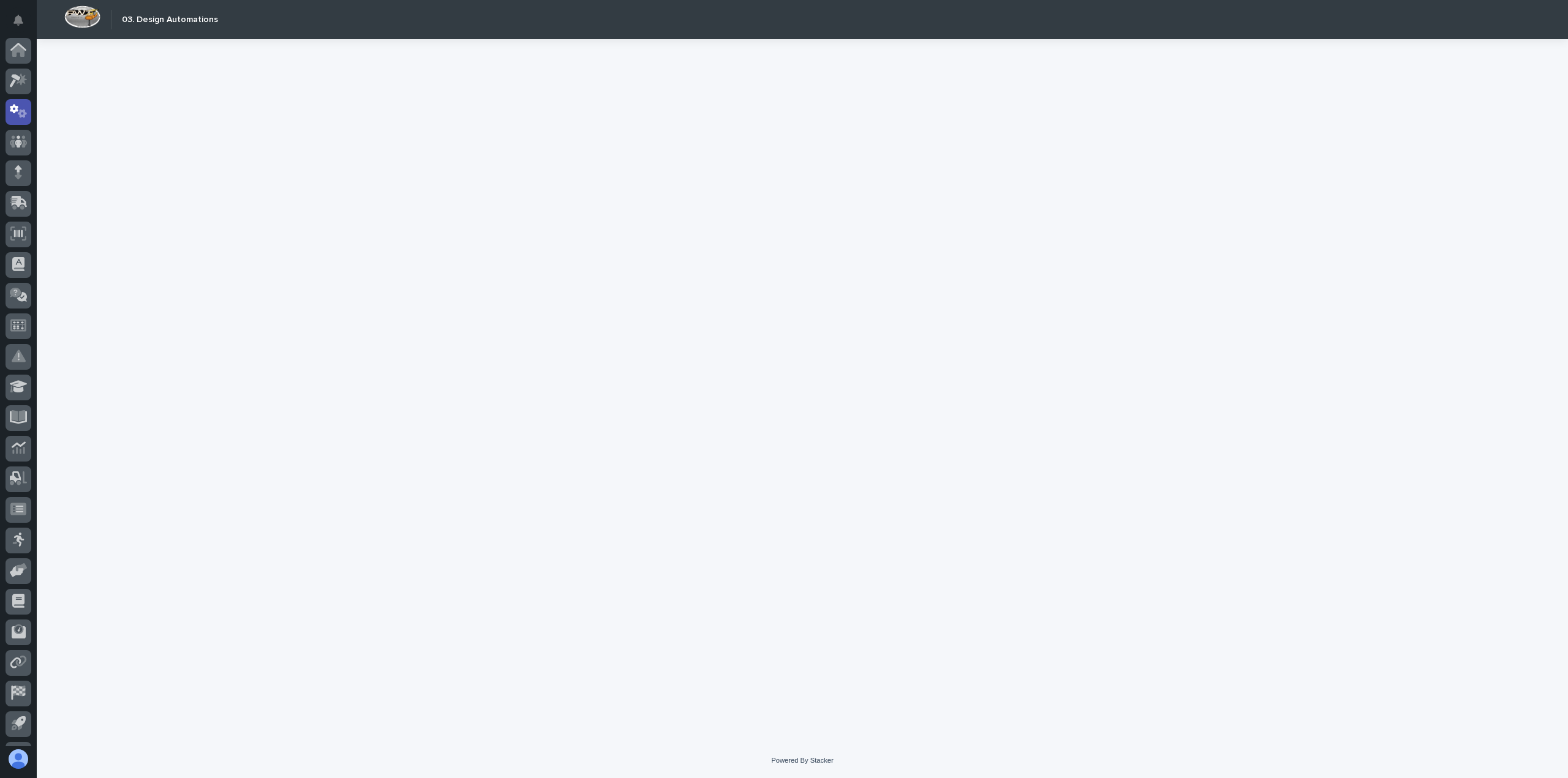
scroll to position [56, 0]
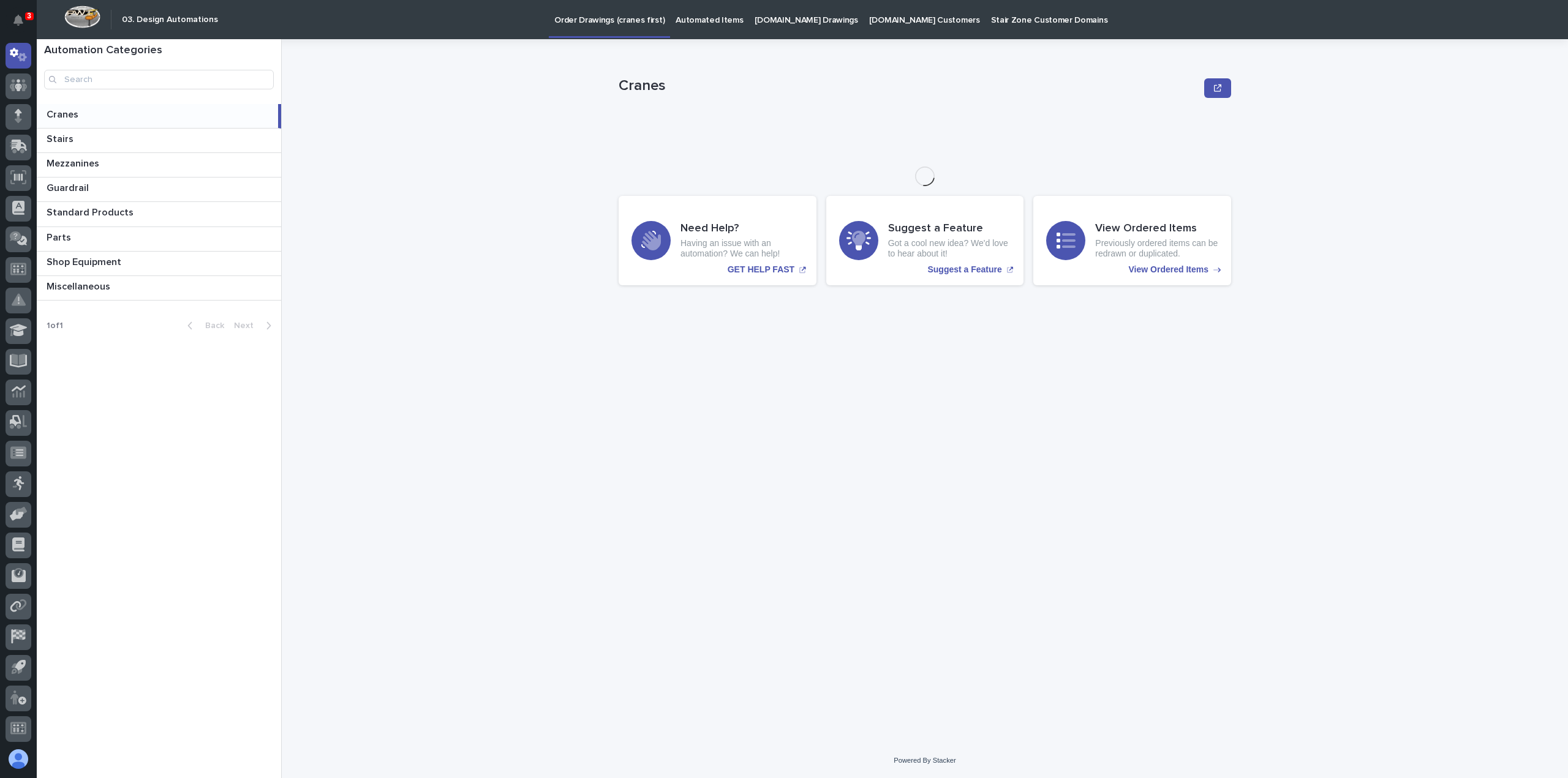
click at [775, 19] on p "[DOMAIN_NAME] Drawings" at bounding box center [806, 13] width 104 height 26
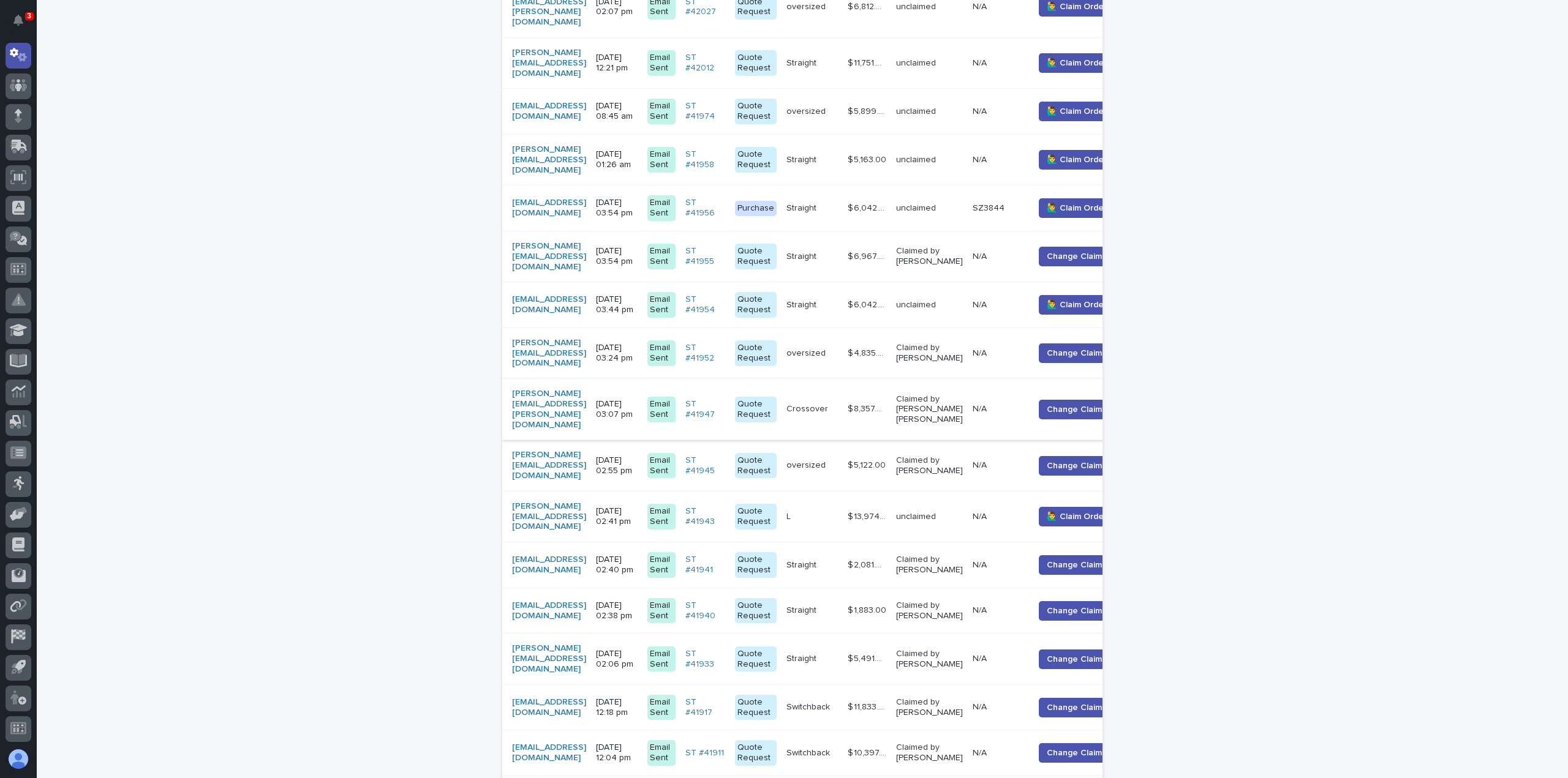
scroll to position [571, 0]
